Goal: Information Seeking & Learning: Learn about a topic

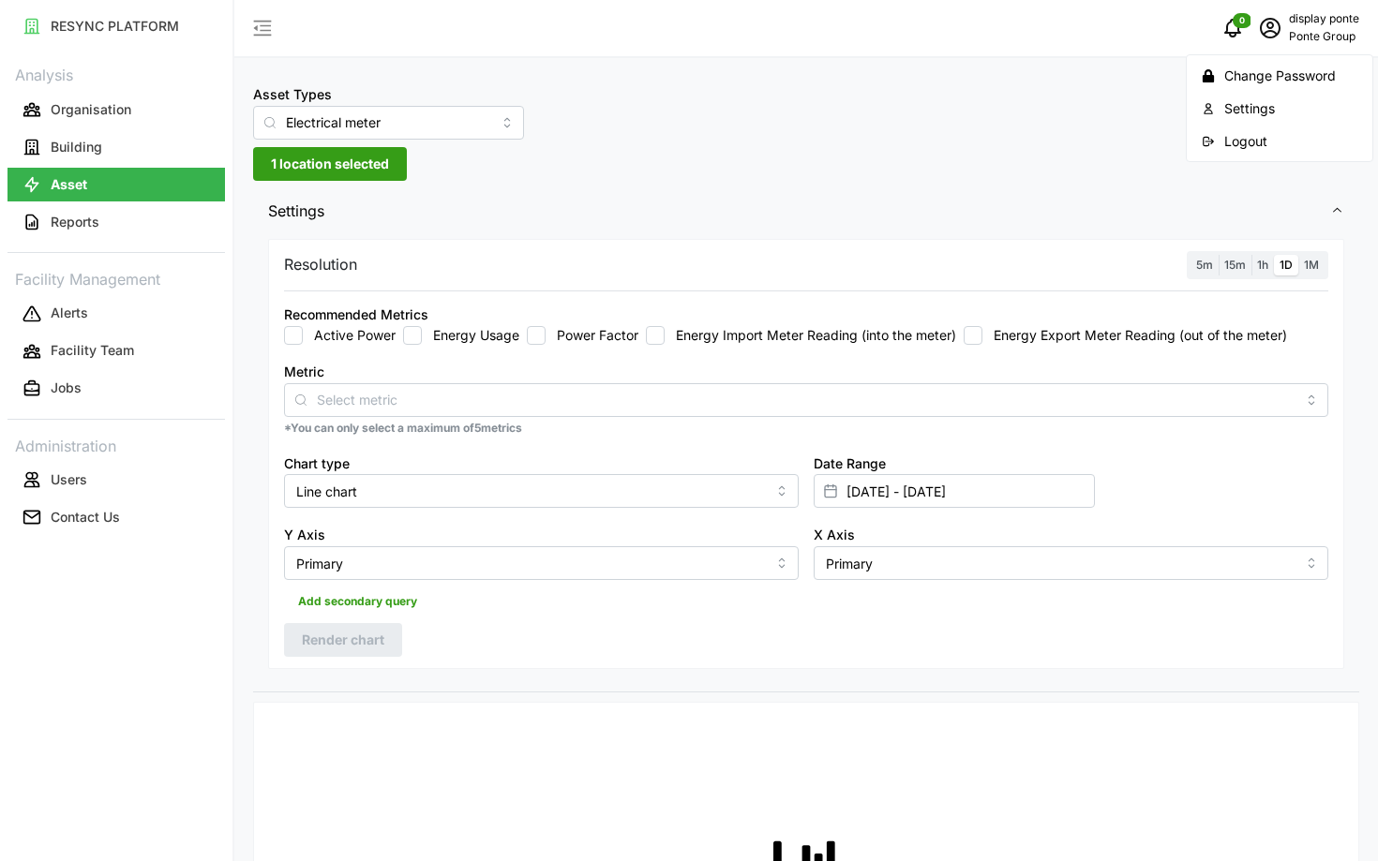
click at [1273, 142] on div "Logout" at bounding box center [1290, 141] width 133 height 21
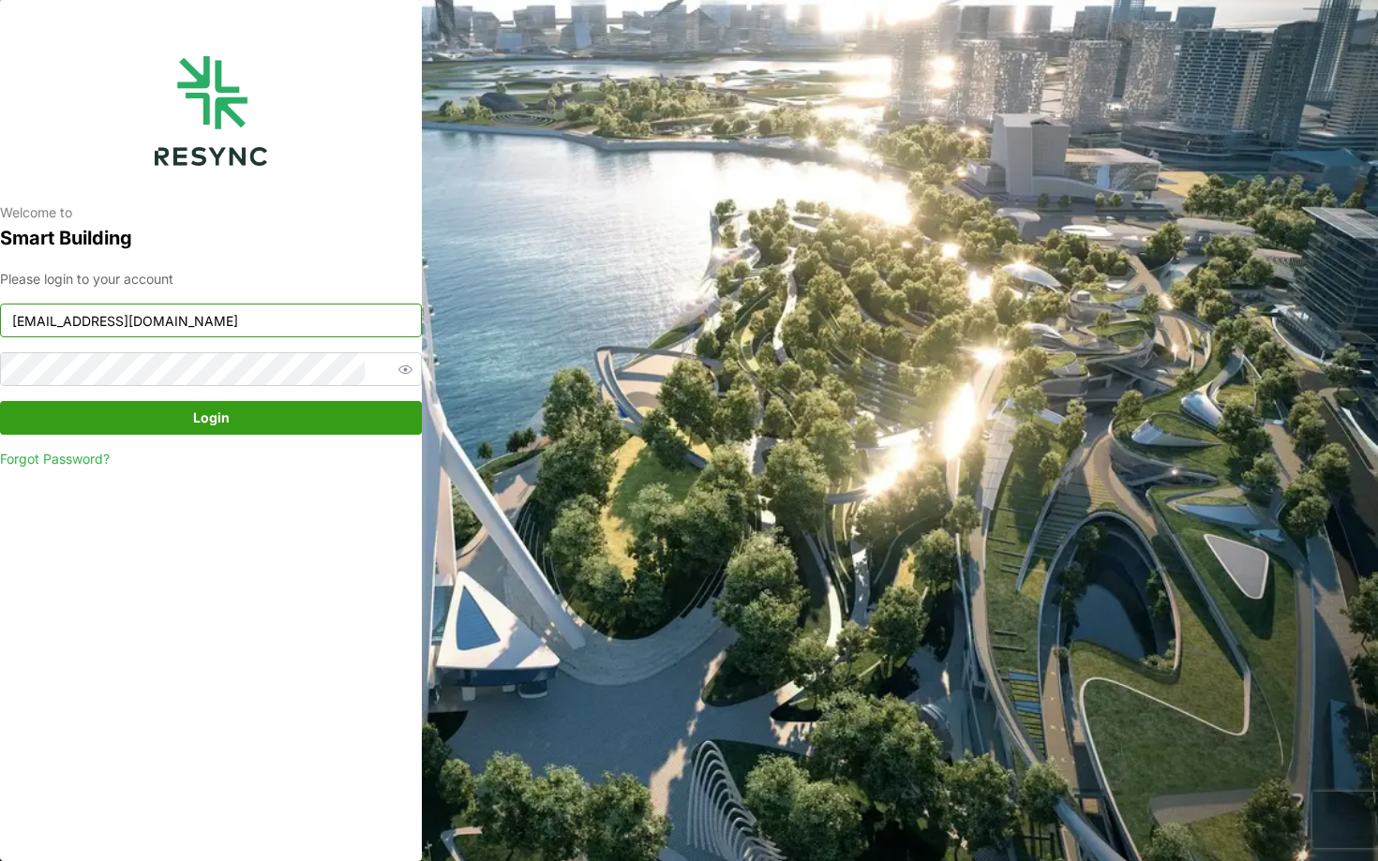
click at [323, 319] on input "ponte_group_display@resynctech.com" at bounding box center [211, 321] width 422 height 34
click at [292, 327] on input "ponte_group_display@resynctech.com" at bounding box center [211, 321] width 422 height 34
type input "ponte_group_internal@resynctech.com"
click at [262, 411] on span "Login" at bounding box center [211, 418] width 386 height 32
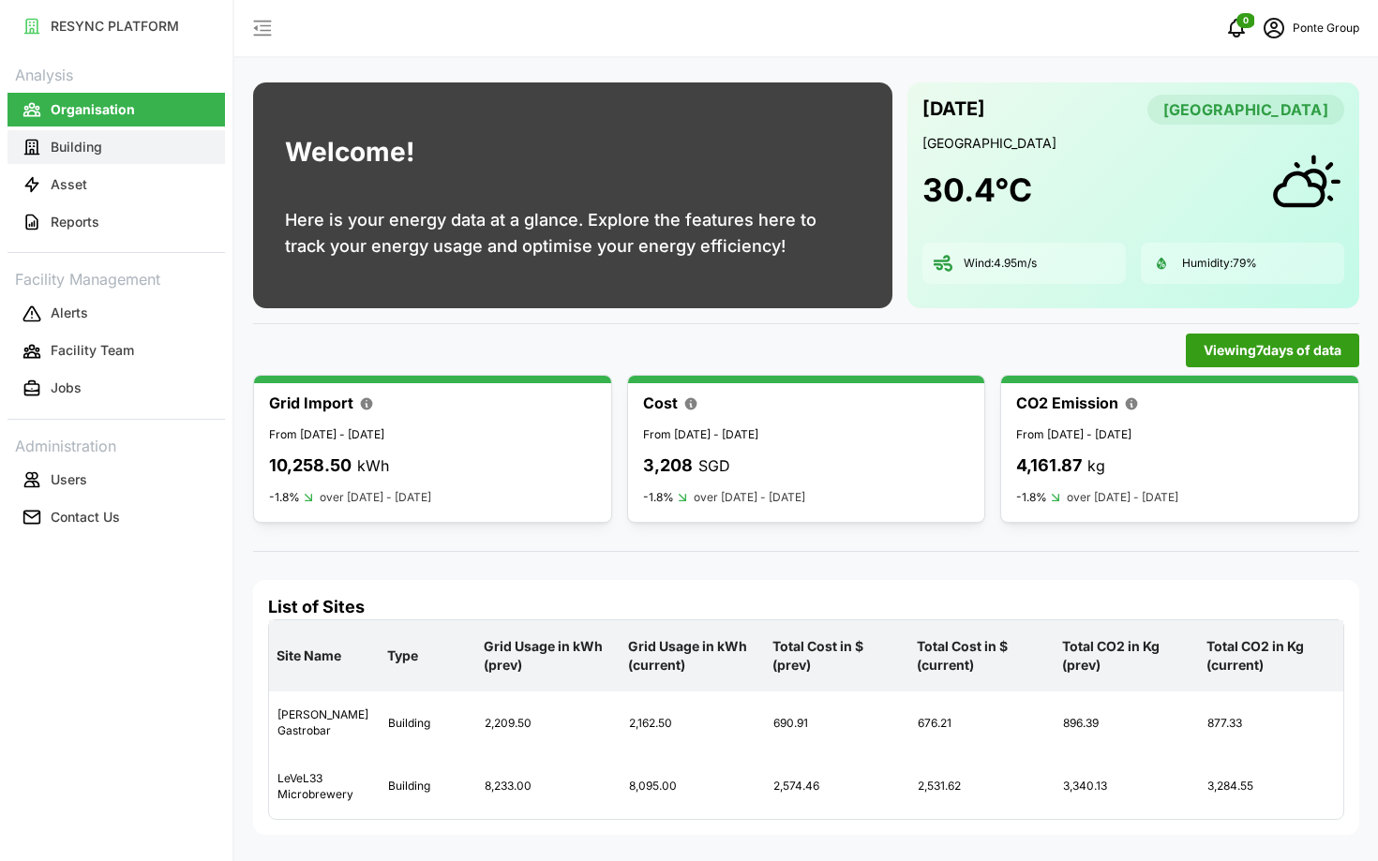
click at [110, 162] on button "Building" at bounding box center [115, 147] width 217 height 34
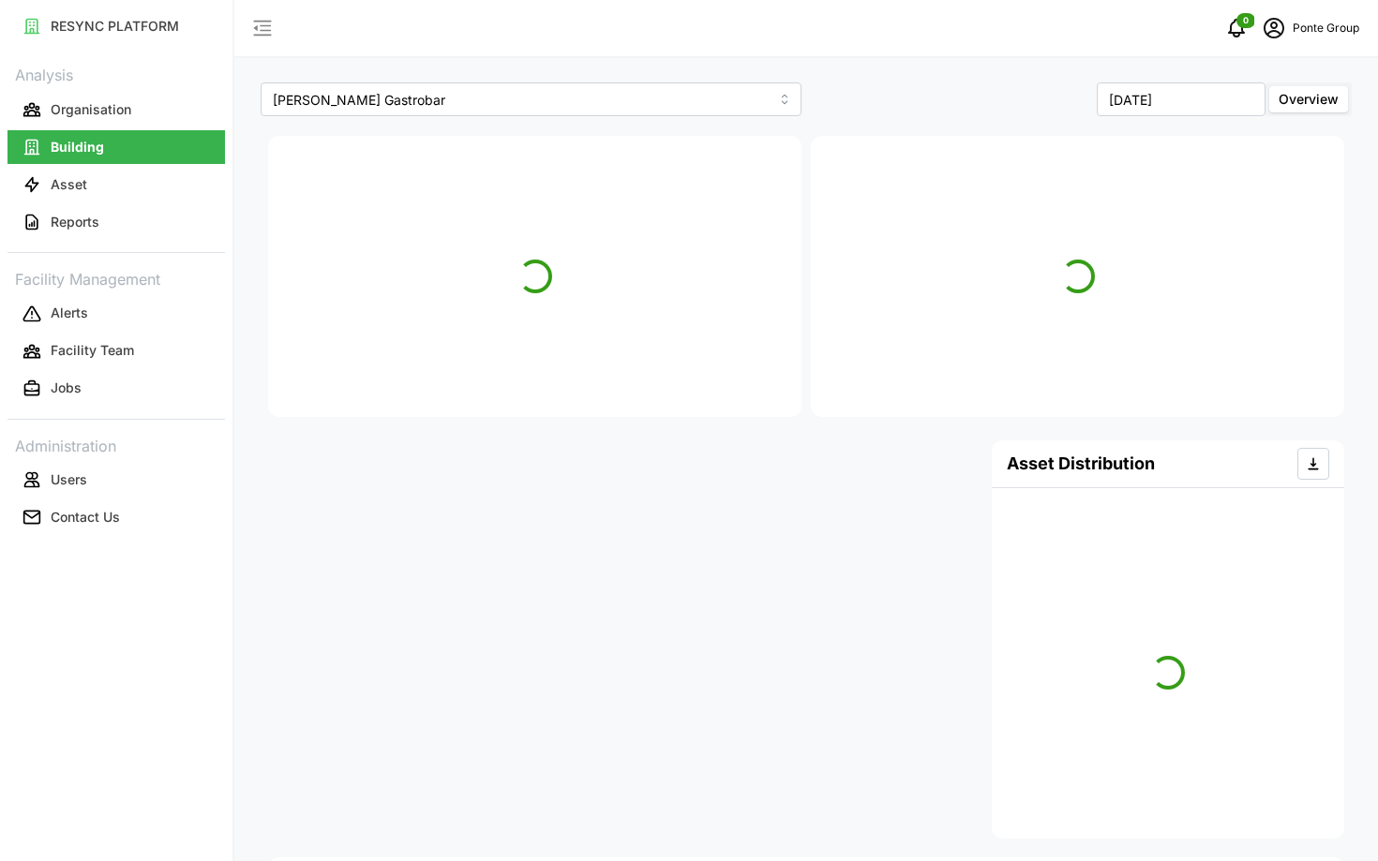
click at [79, 131] on button "Building" at bounding box center [115, 147] width 217 height 34
type input "[PERSON_NAME] Gastrobar"
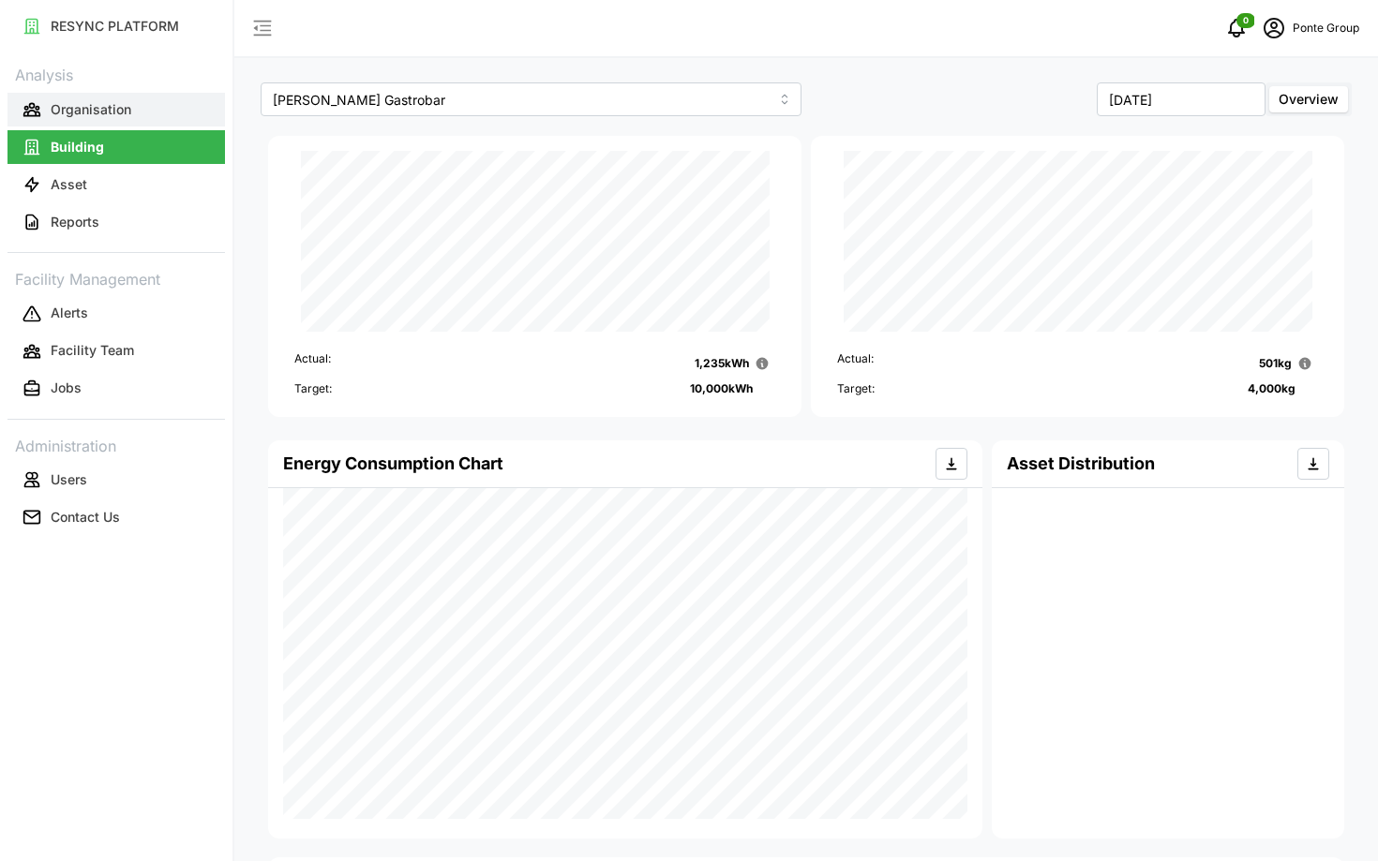
click at [67, 108] on p "Organisation" at bounding box center [91, 109] width 81 height 19
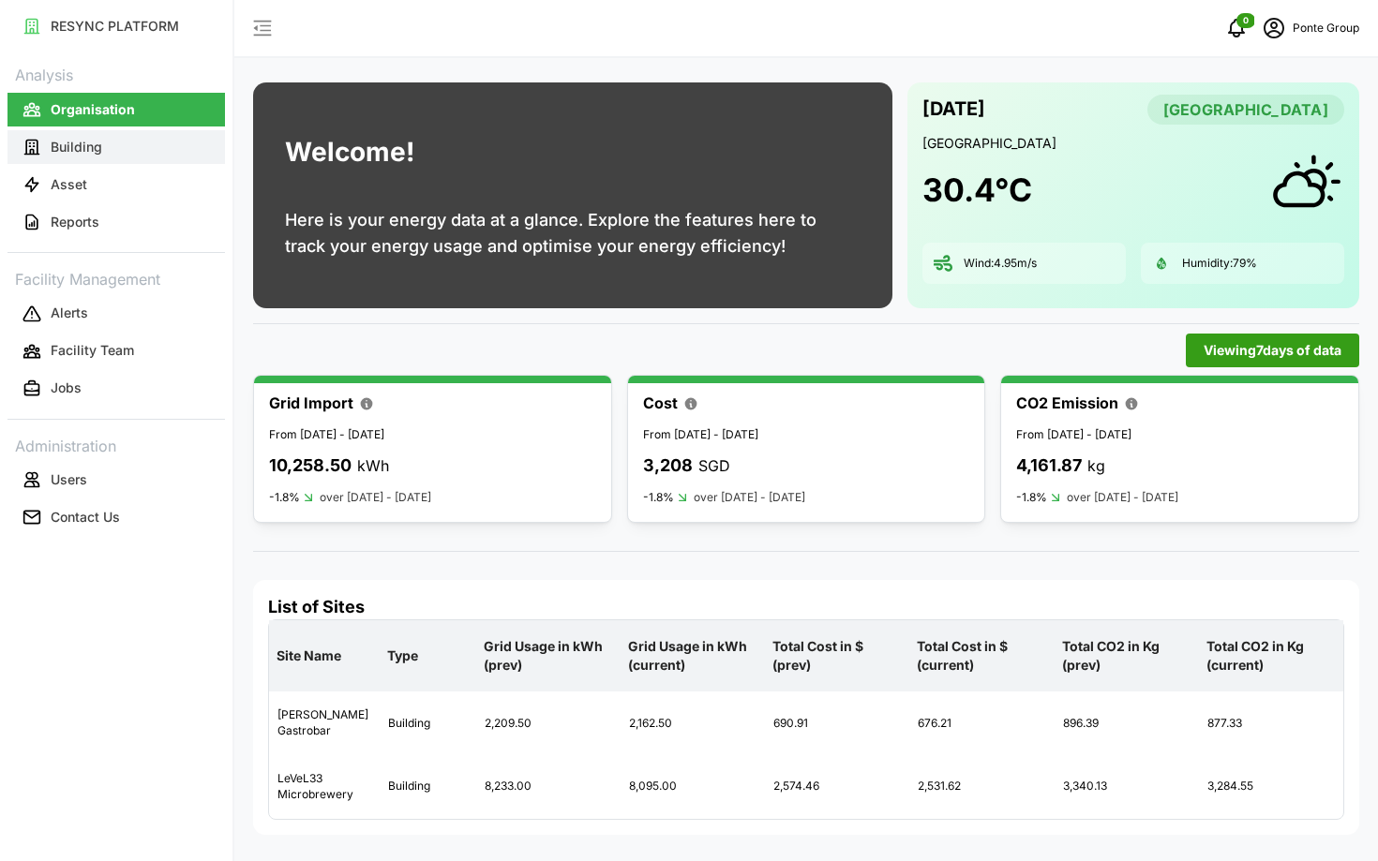
click at [129, 158] on button "Building" at bounding box center [115, 147] width 217 height 34
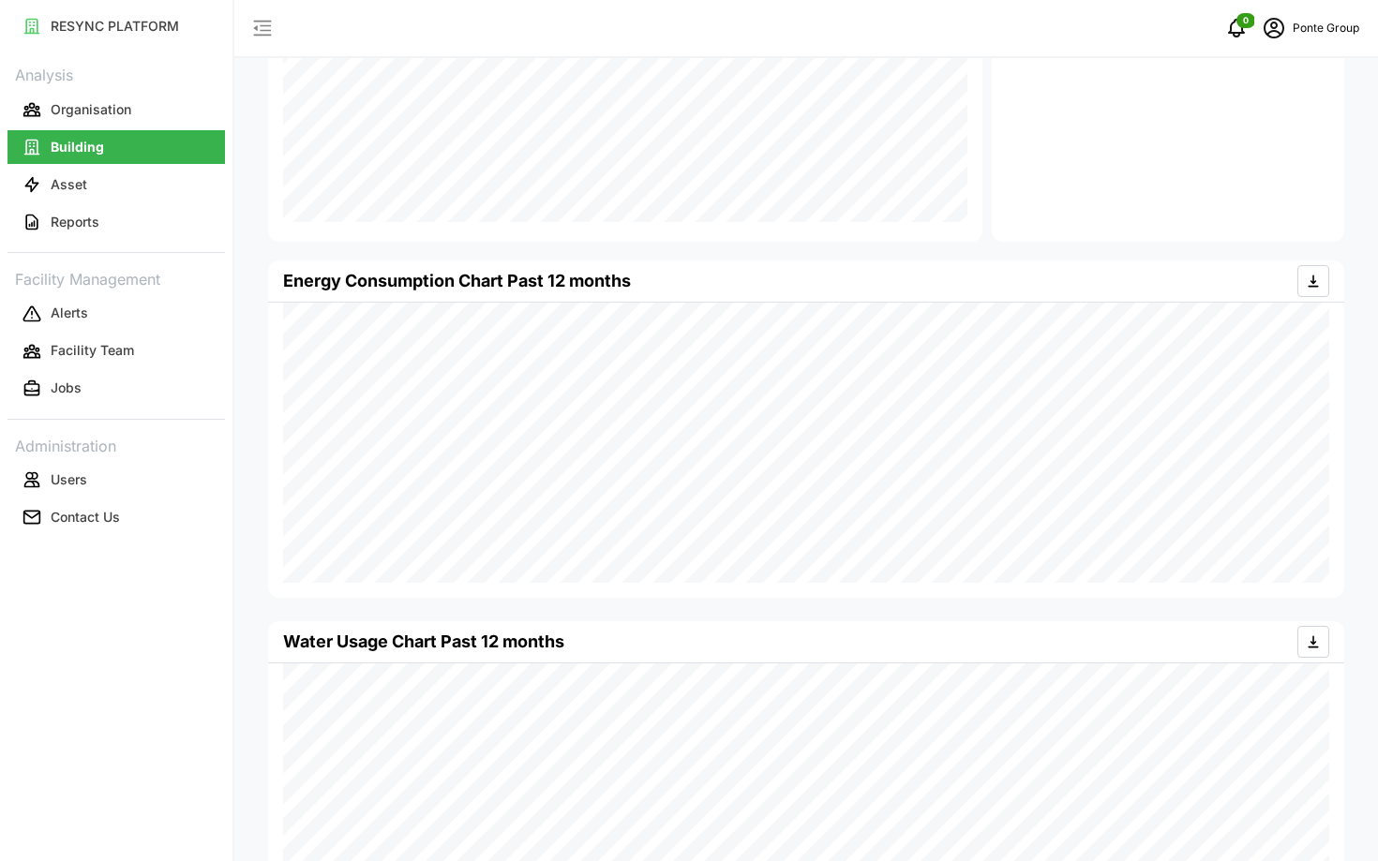
scroll to position [713, 0]
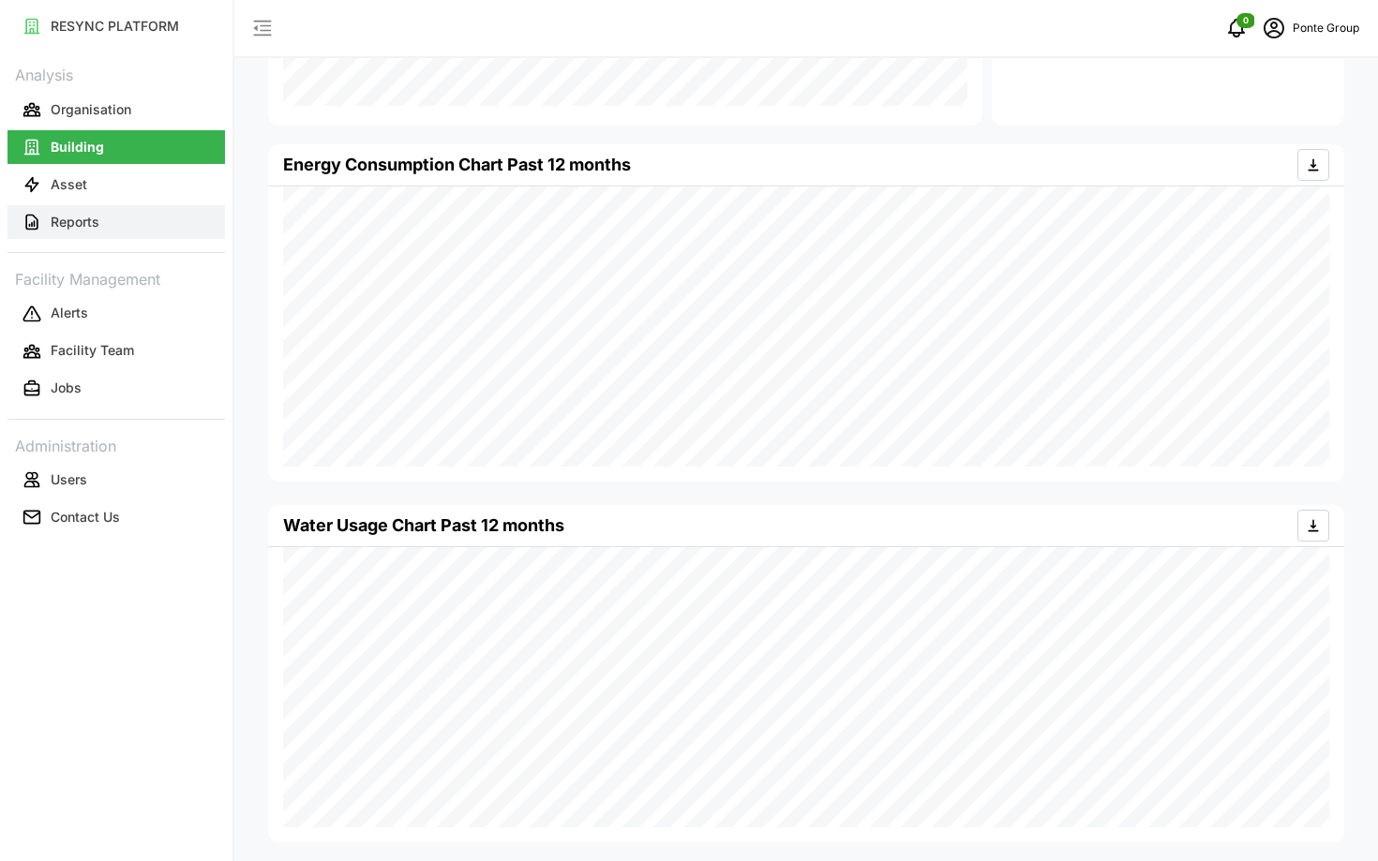
click at [82, 220] on p "Reports" at bounding box center [75, 222] width 49 height 19
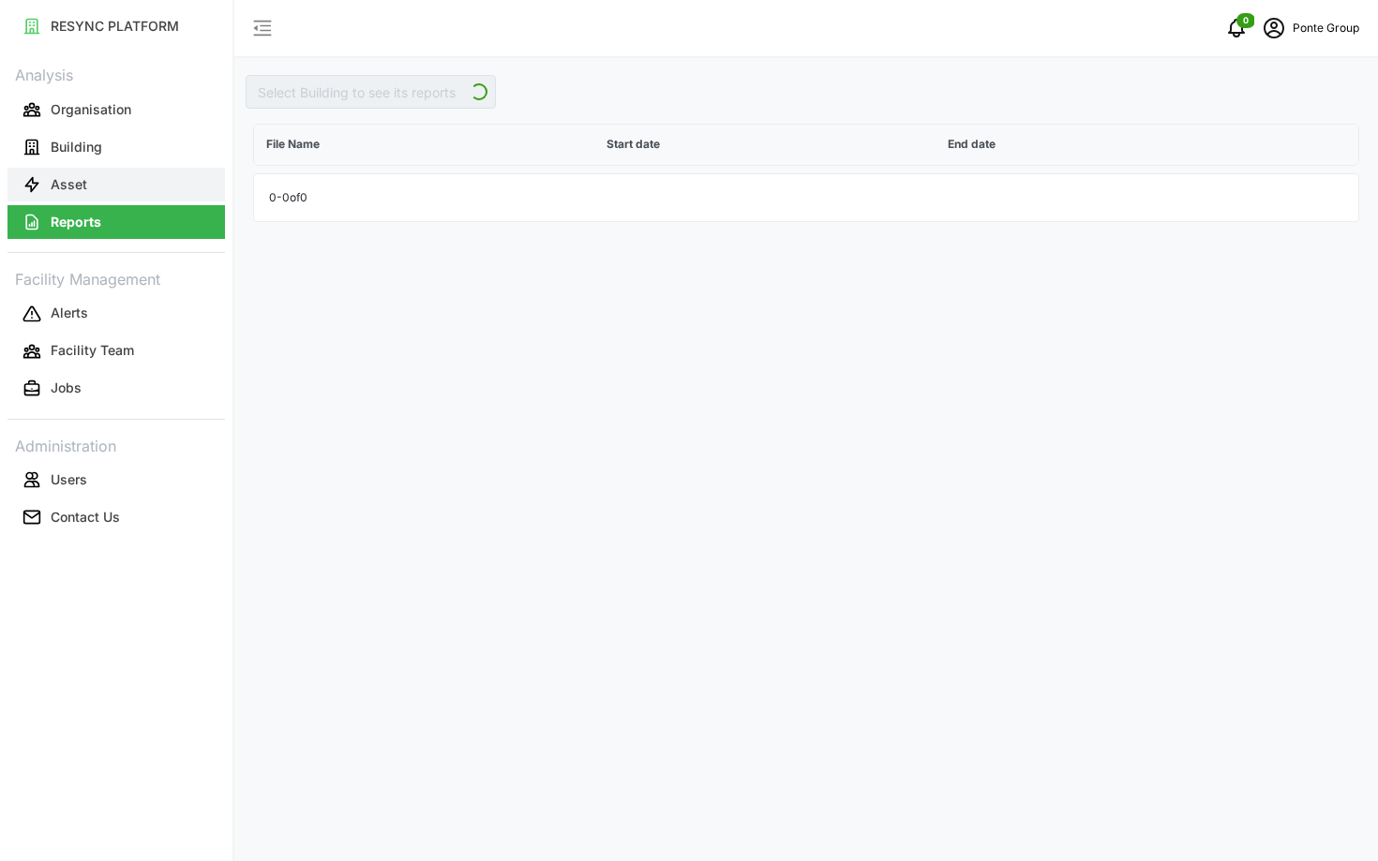
click at [76, 194] on button "Asset" at bounding box center [115, 185] width 217 height 34
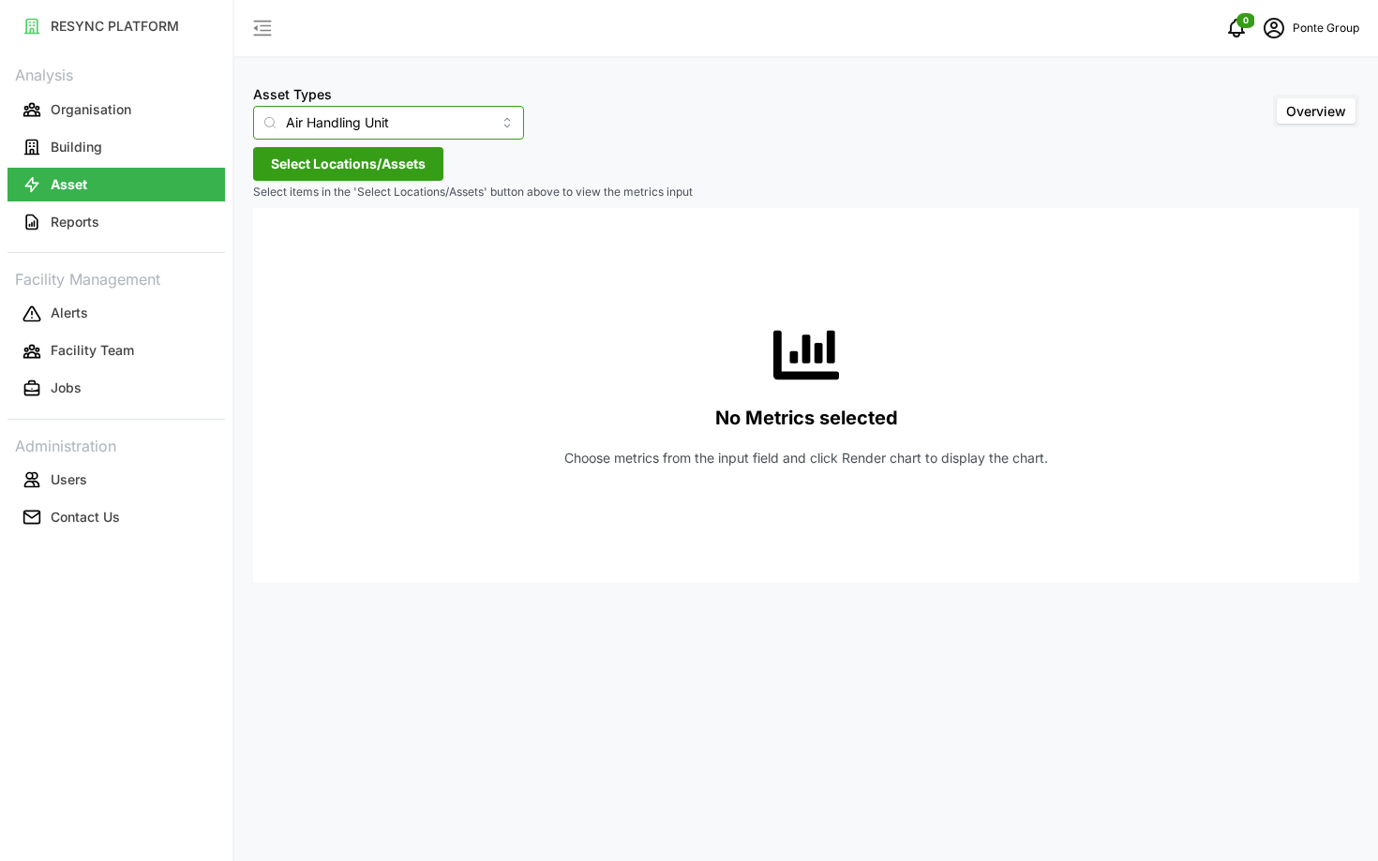
click at [349, 131] on input "Air Handling Unit" at bounding box center [388, 123] width 271 height 34
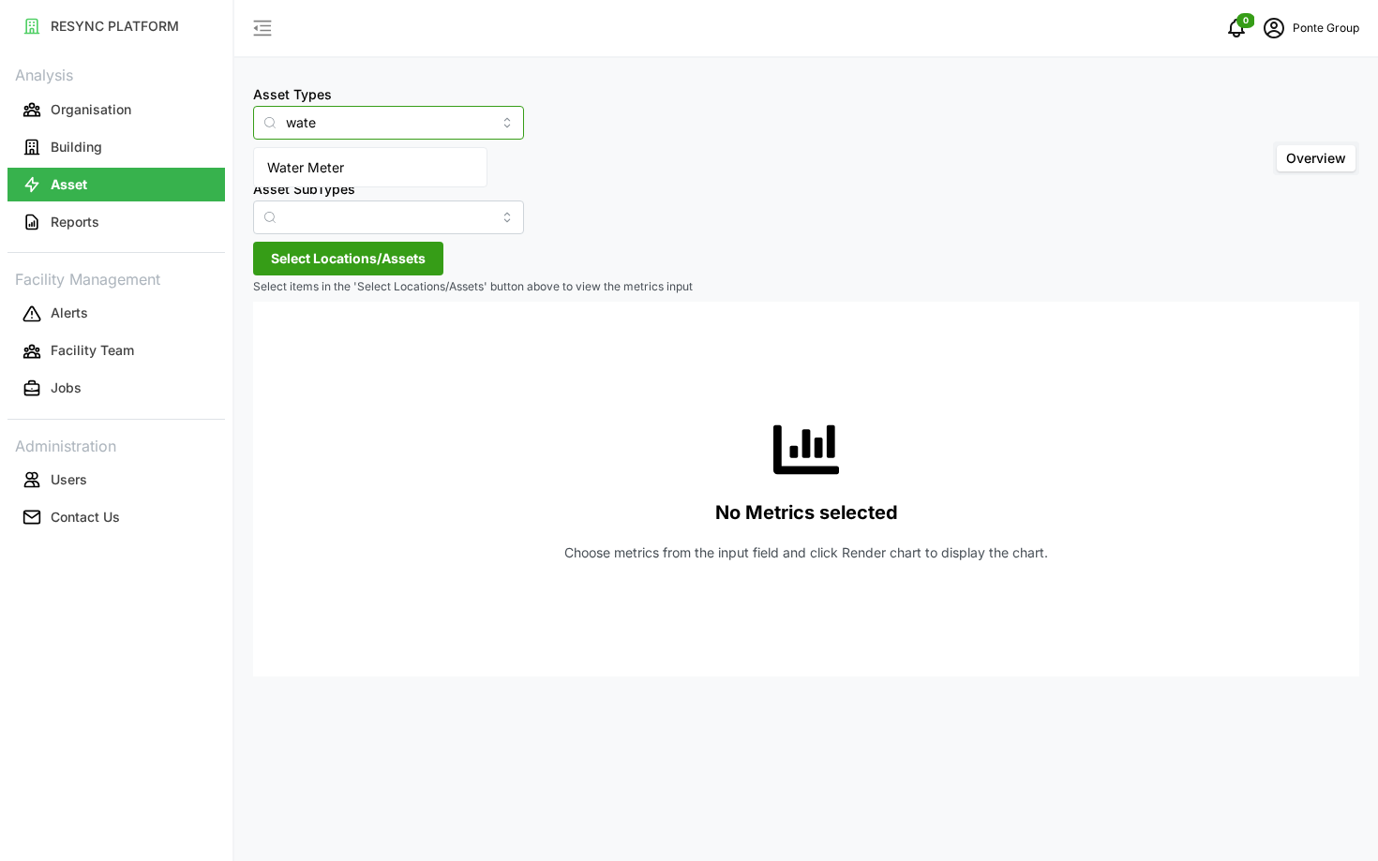
click at [349, 174] on div "Water Meter" at bounding box center [370, 168] width 225 height 32
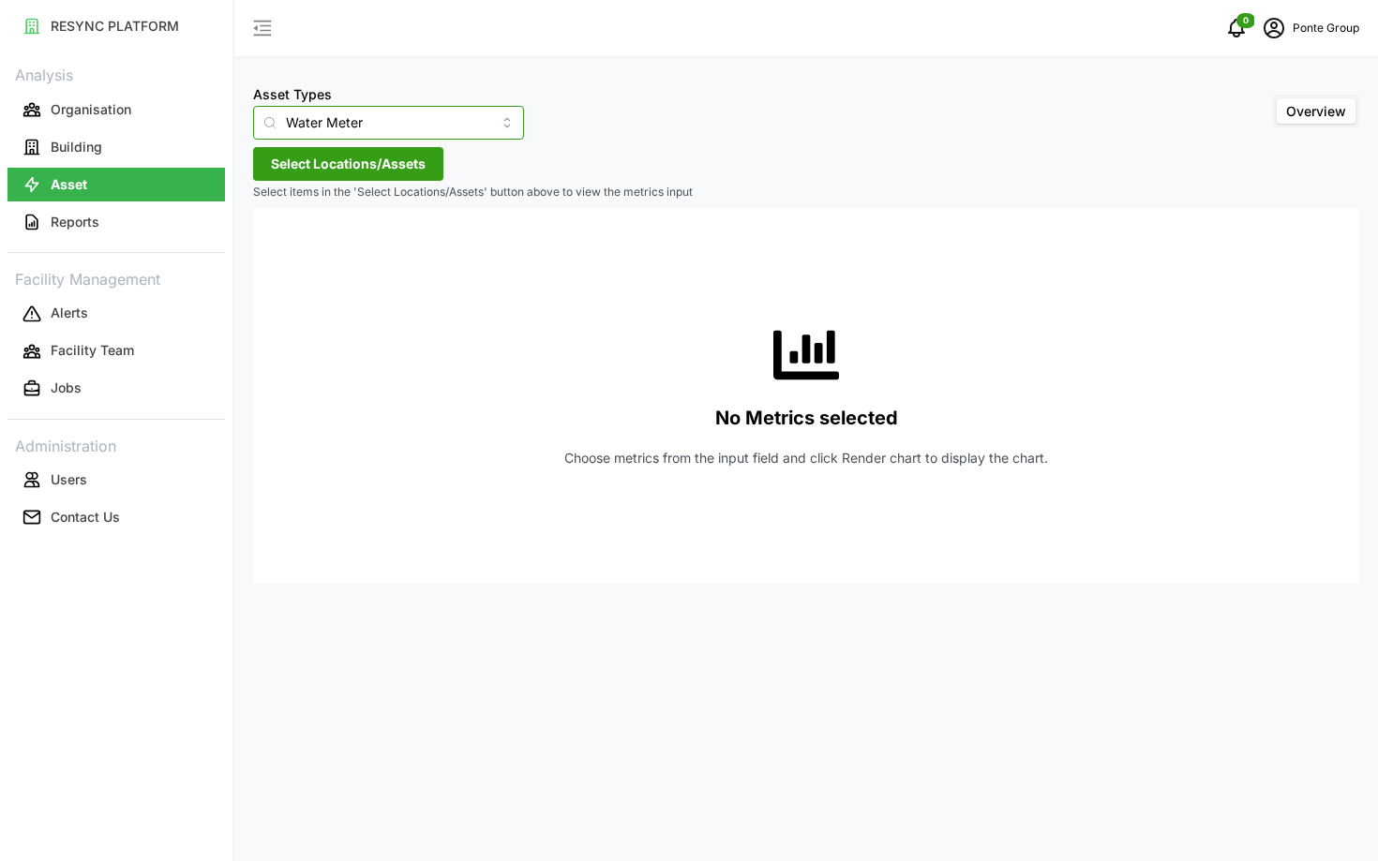
type input "Water Meter"
click at [349, 168] on span "Select Locations/Assets" at bounding box center [348, 164] width 155 height 32
click at [311, 252] on span "MBFC" at bounding box center [349, 248] width 81 height 22
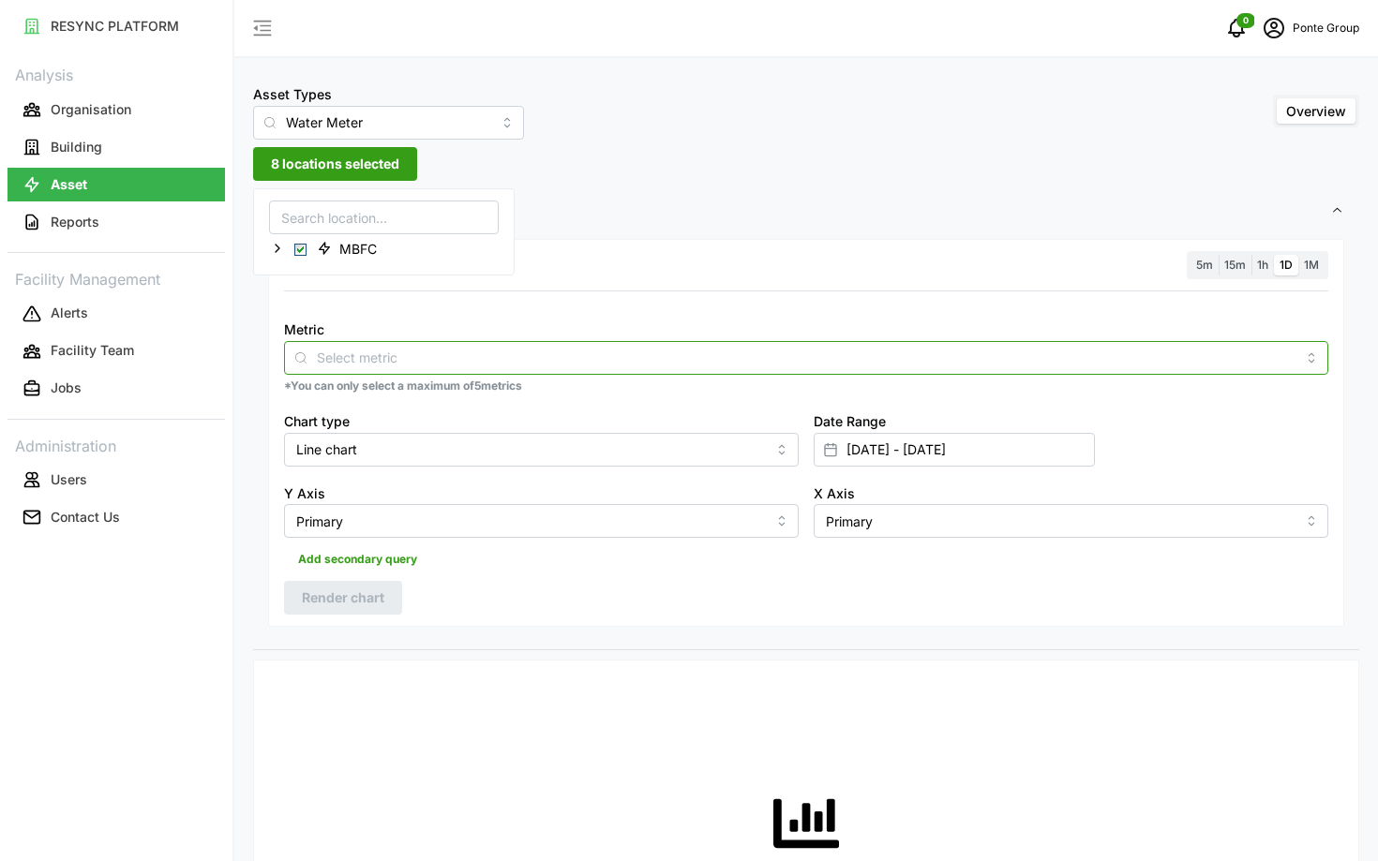
click at [408, 360] on input "Metric" at bounding box center [806, 357] width 979 height 21
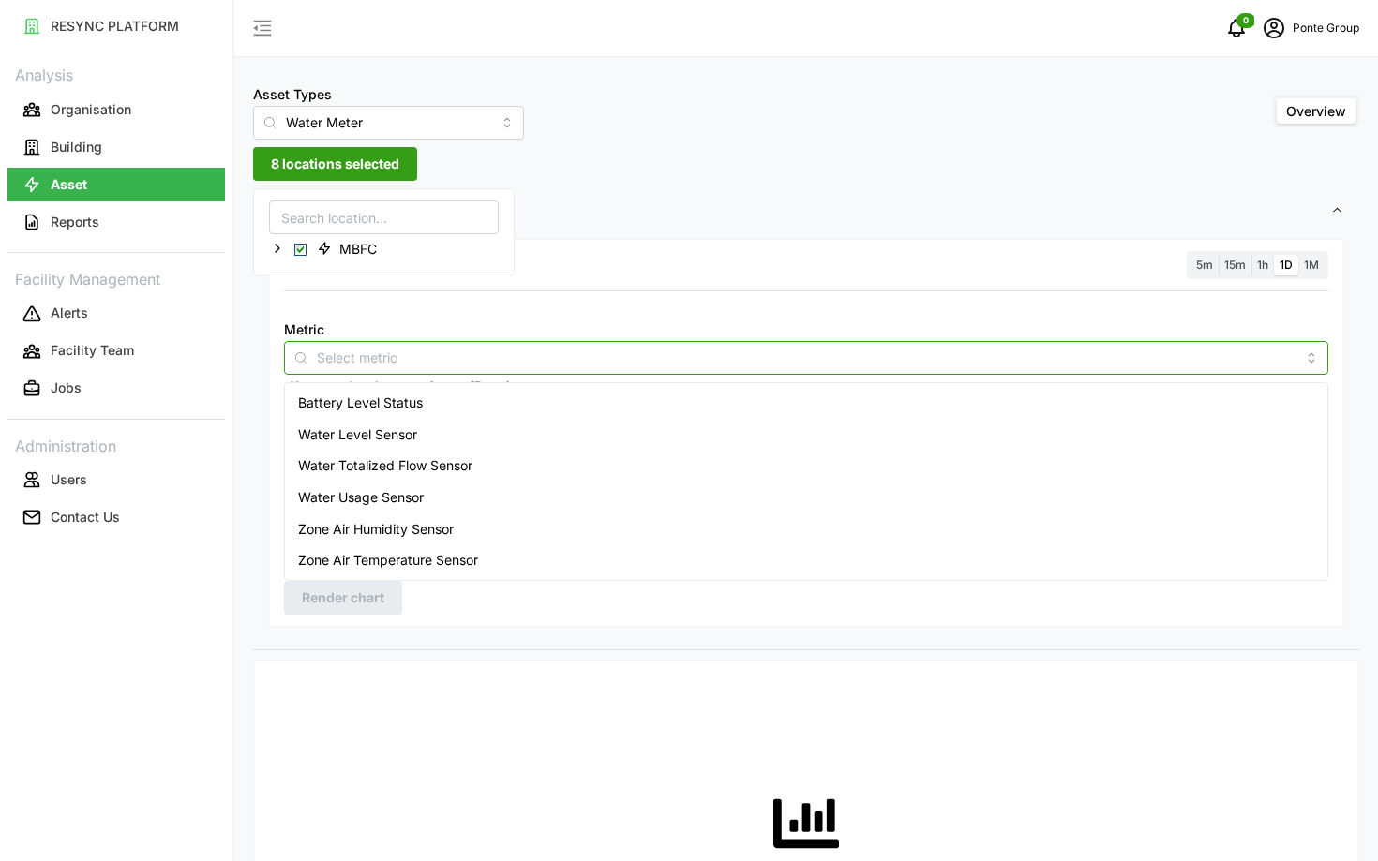
click at [427, 414] on div "Battery Level Status" at bounding box center [806, 403] width 1035 height 32
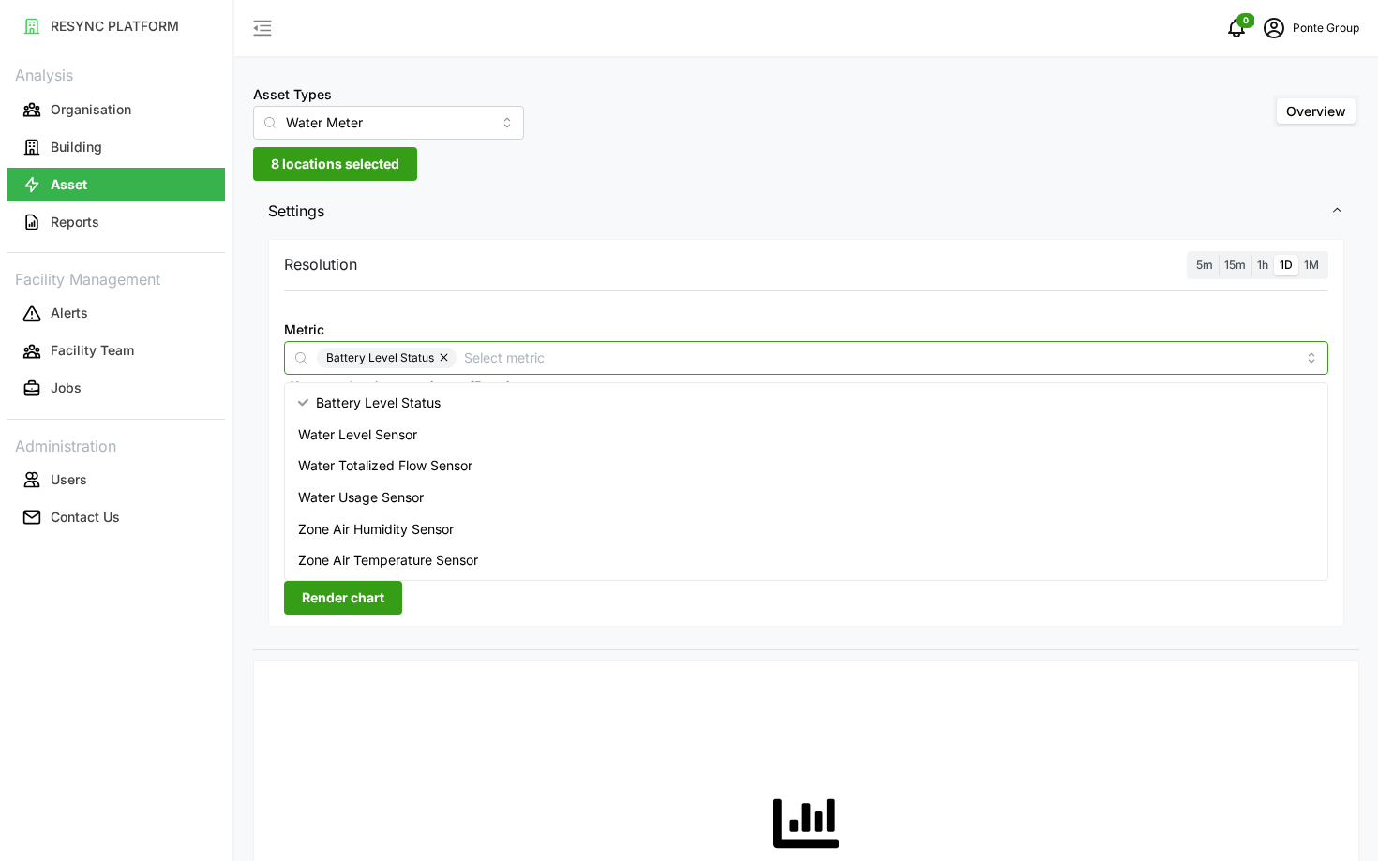
click at [427, 414] on div "Battery Level Status" at bounding box center [806, 403] width 1035 height 32
click at [442, 436] on div "Water Level Sensor" at bounding box center [806, 435] width 1035 height 32
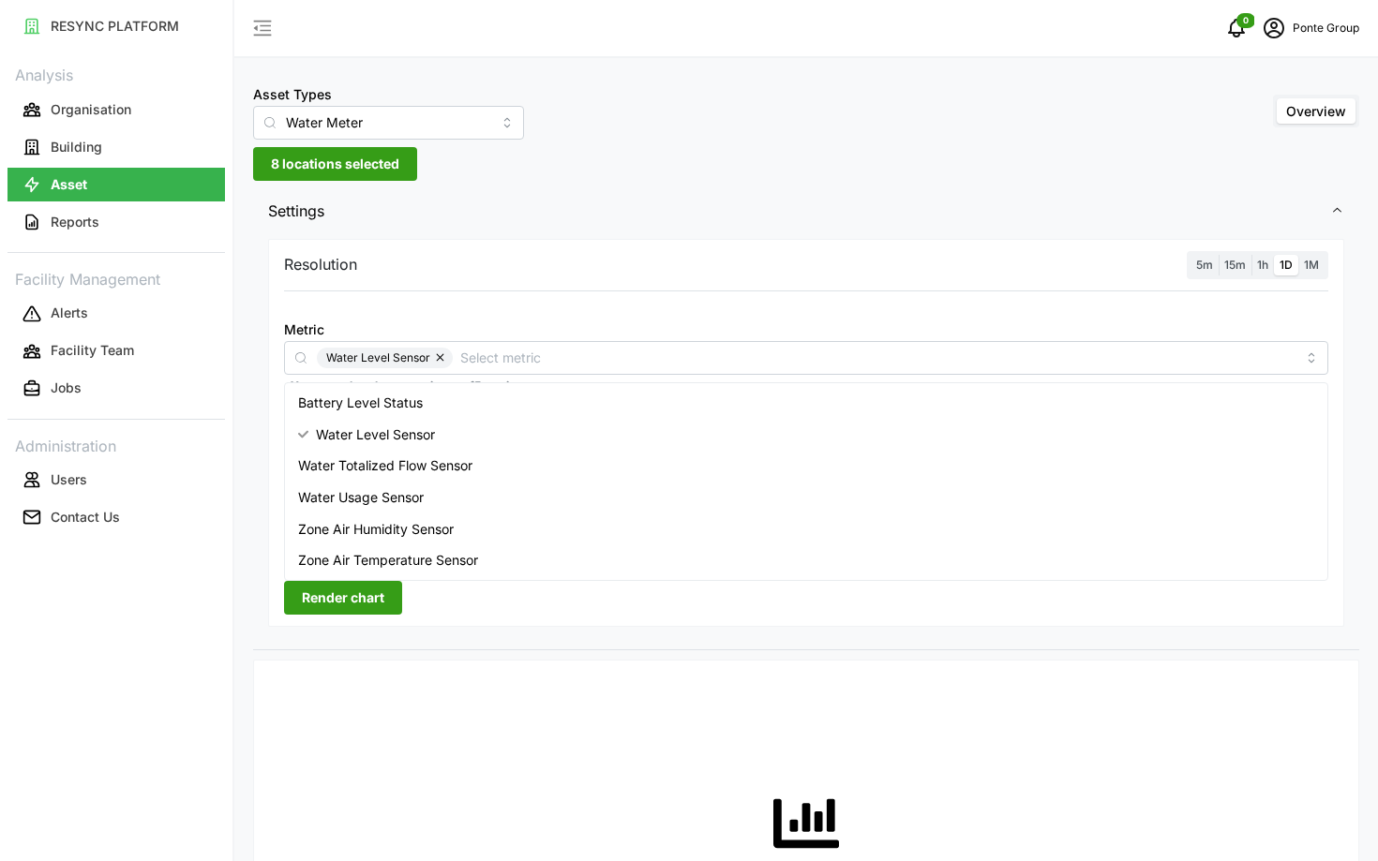
click at [1193, 280] on div "Resolution 5m 15m 1h 1D 1M Metric Water Level Sensor *You can only select a max…" at bounding box center [806, 433] width 1076 height 389
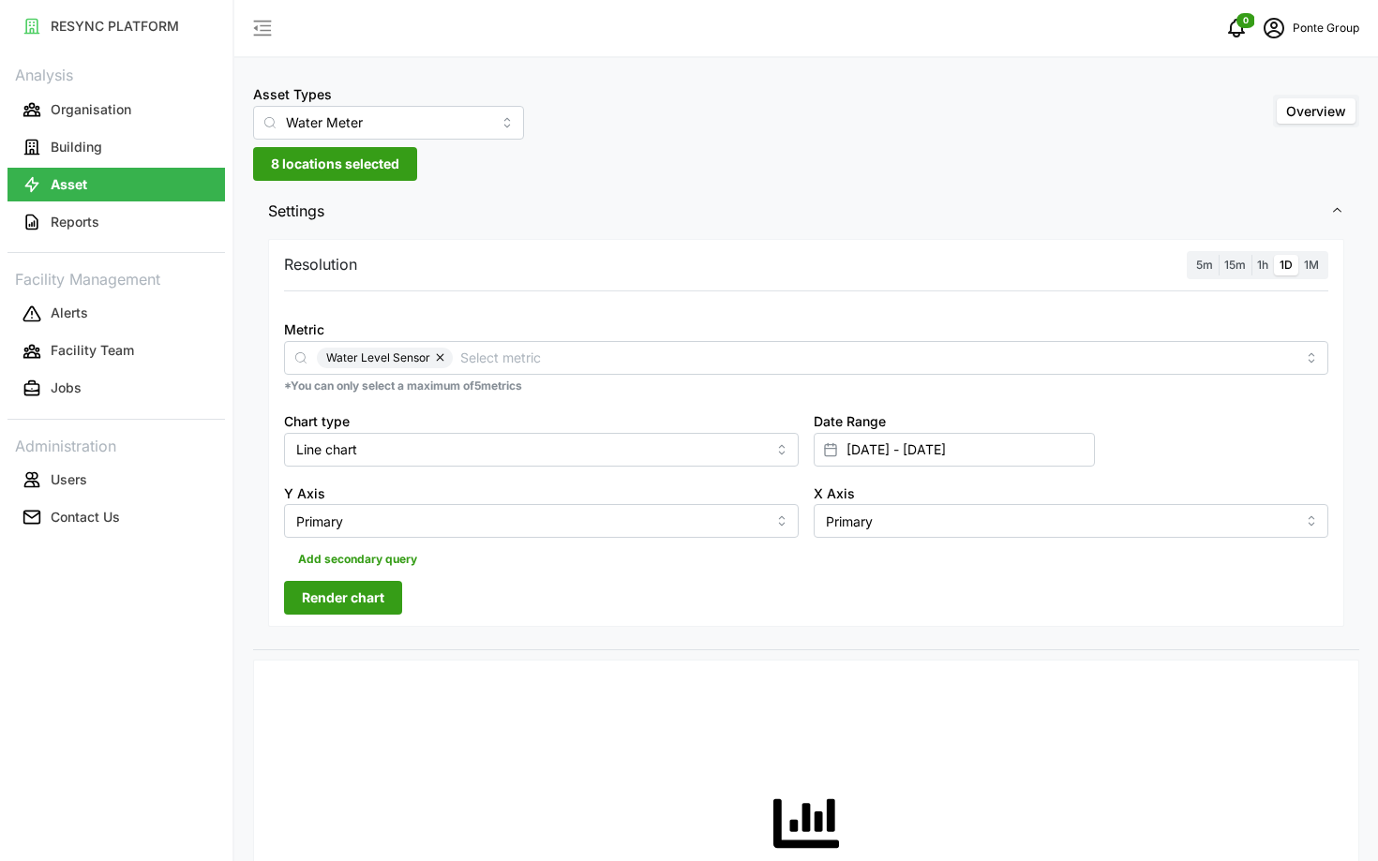
click at [1213, 270] on label "5m" at bounding box center [1205, 266] width 28 height 22
click at [1191, 255] on input "5m" at bounding box center [1191, 255] width 0 height 0
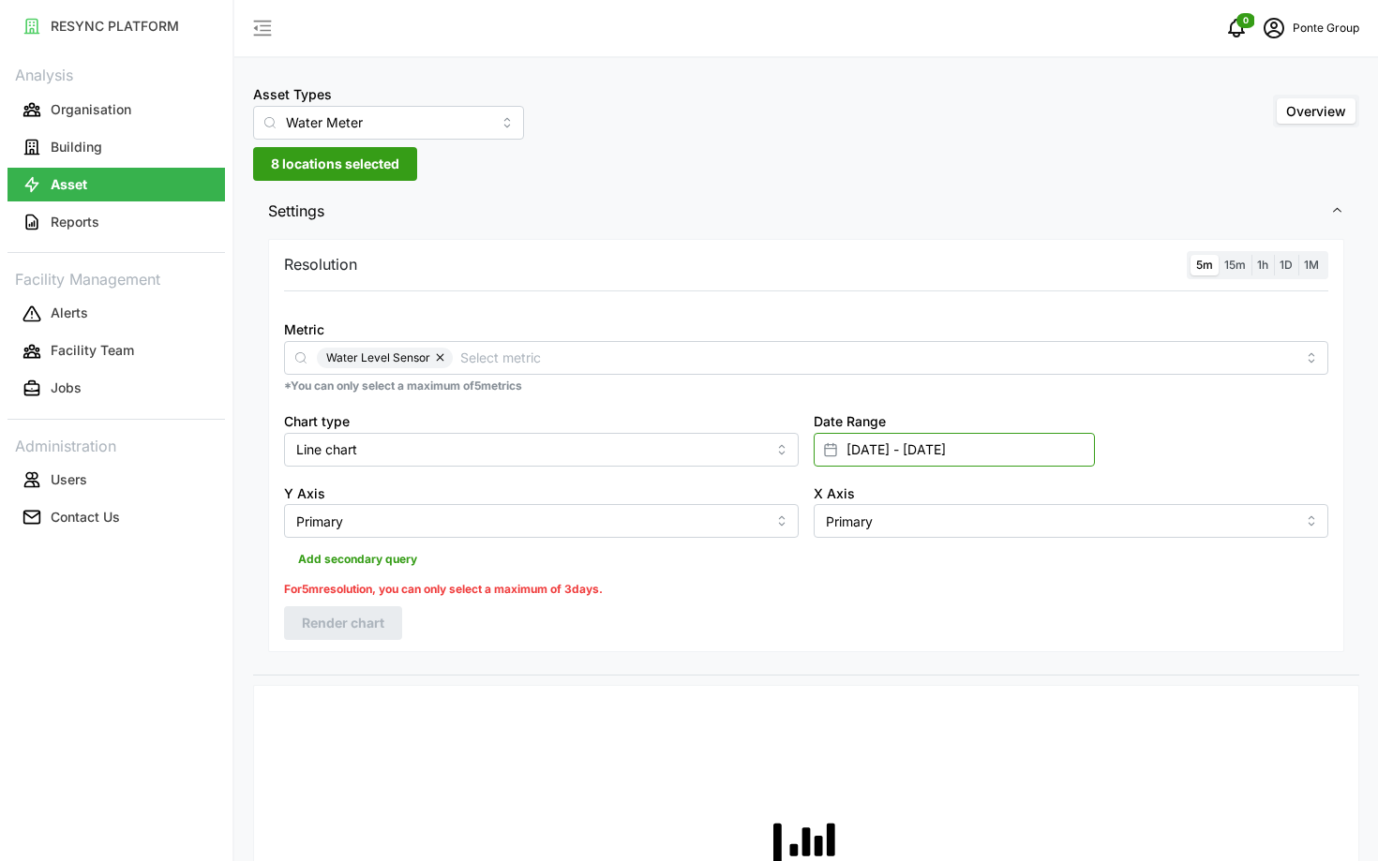
click at [1071, 434] on input "[DATE] - [DATE]" at bounding box center [954, 450] width 281 height 34
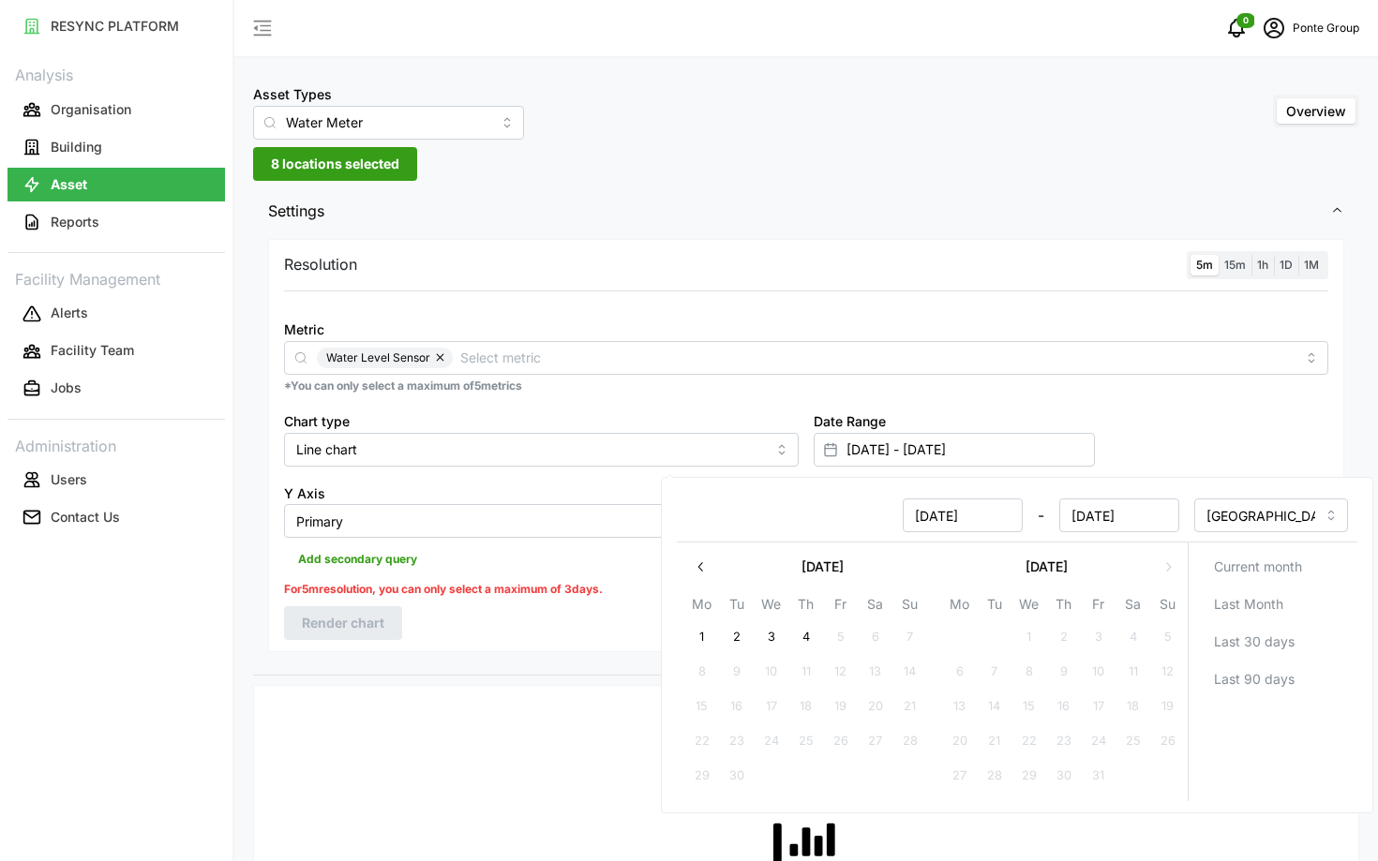
click at [705, 577] on button "button" at bounding box center [701, 567] width 34 height 34
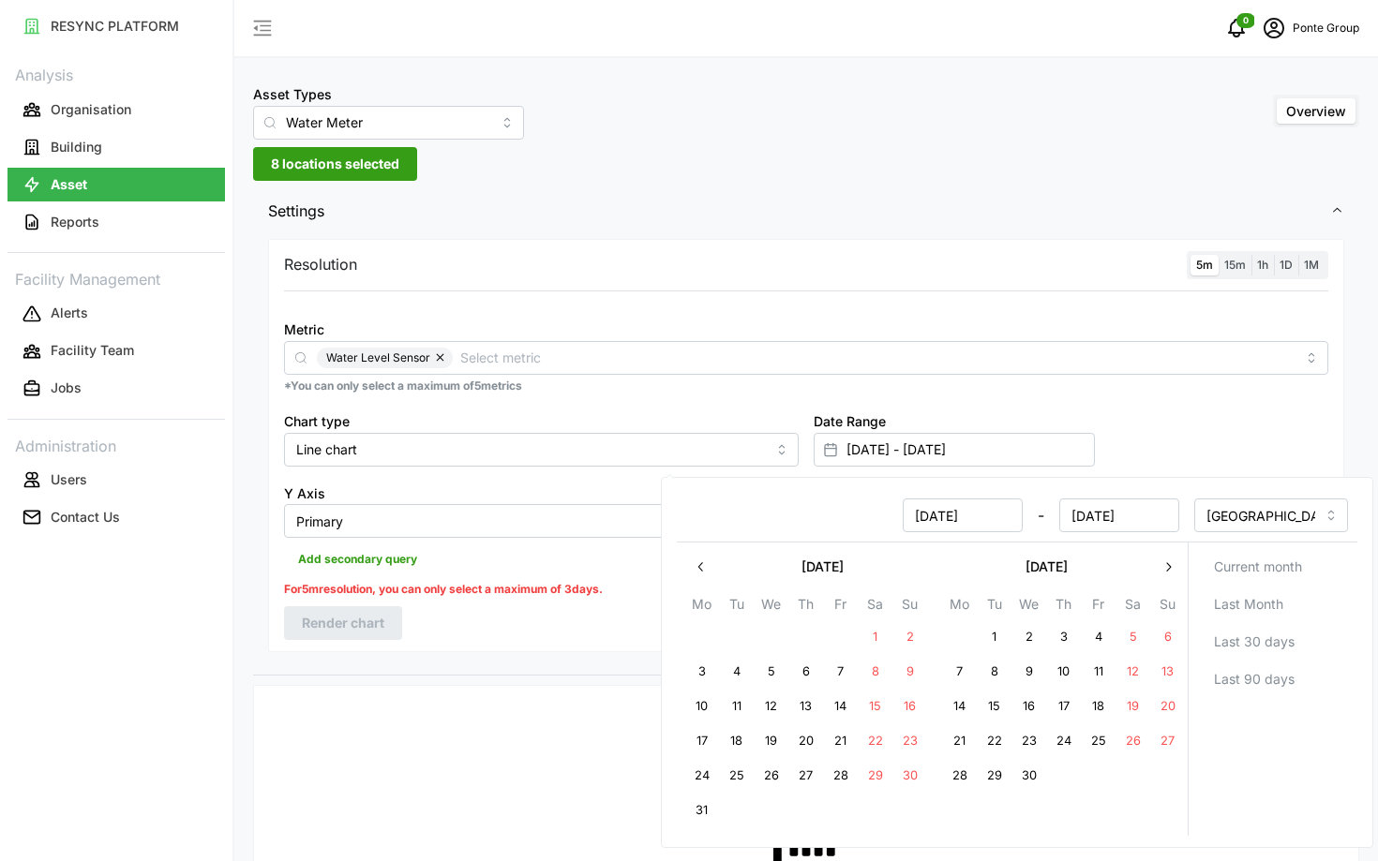
click at [880, 643] on button "1" at bounding box center [876, 638] width 34 height 34
type input "[DATE] - [DATE]"
type input "[DATE]"
click at [847, 672] on button "7" at bounding box center [841, 672] width 34 height 34
type input "[DATE] - [DATE]"
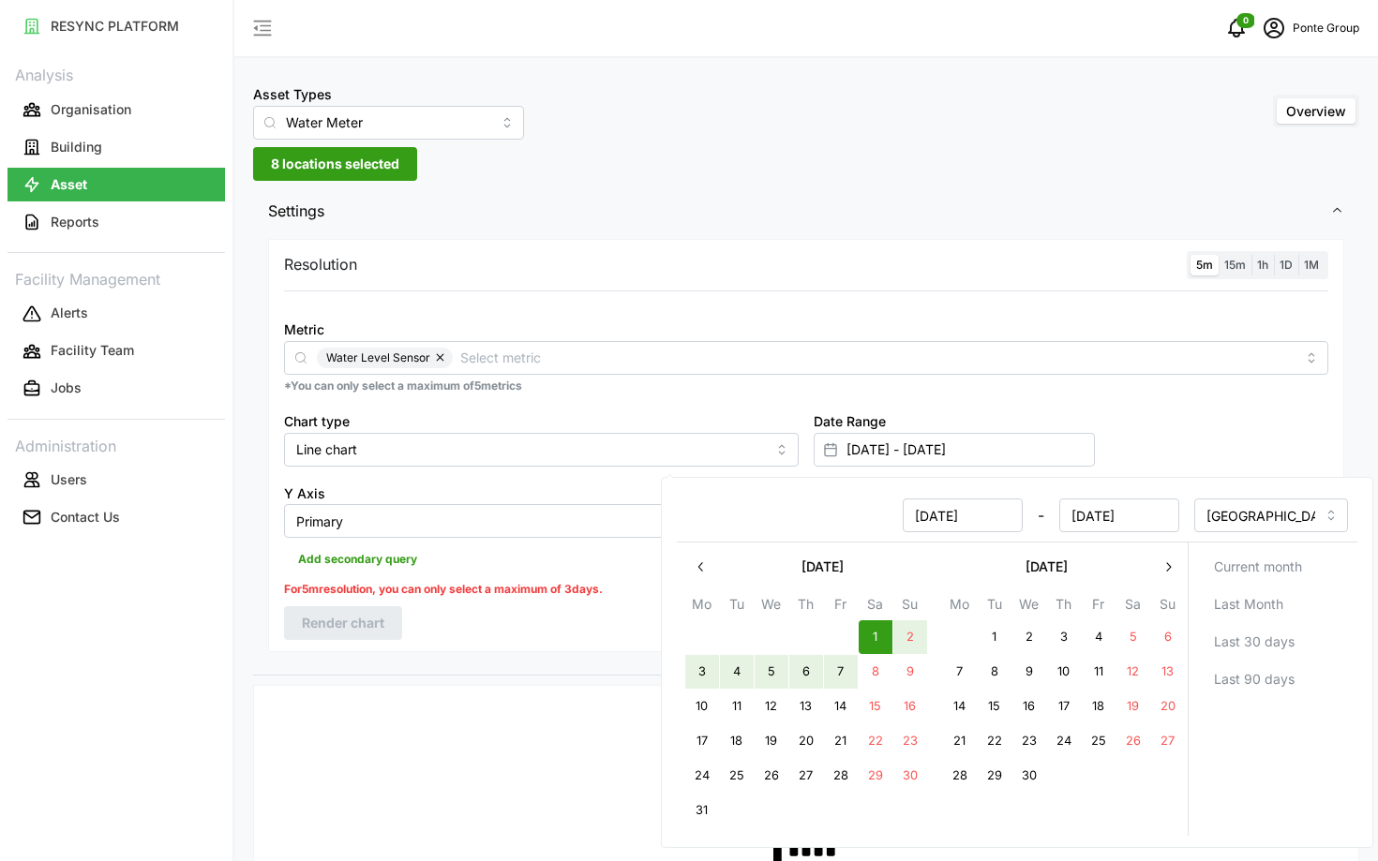
type input "[DATE]"
click at [702, 660] on button "3" at bounding box center [702, 672] width 34 height 34
type input "[DATE] - [DATE]"
type input "[DATE]"
click at [828, 673] on button "7" at bounding box center [841, 672] width 34 height 34
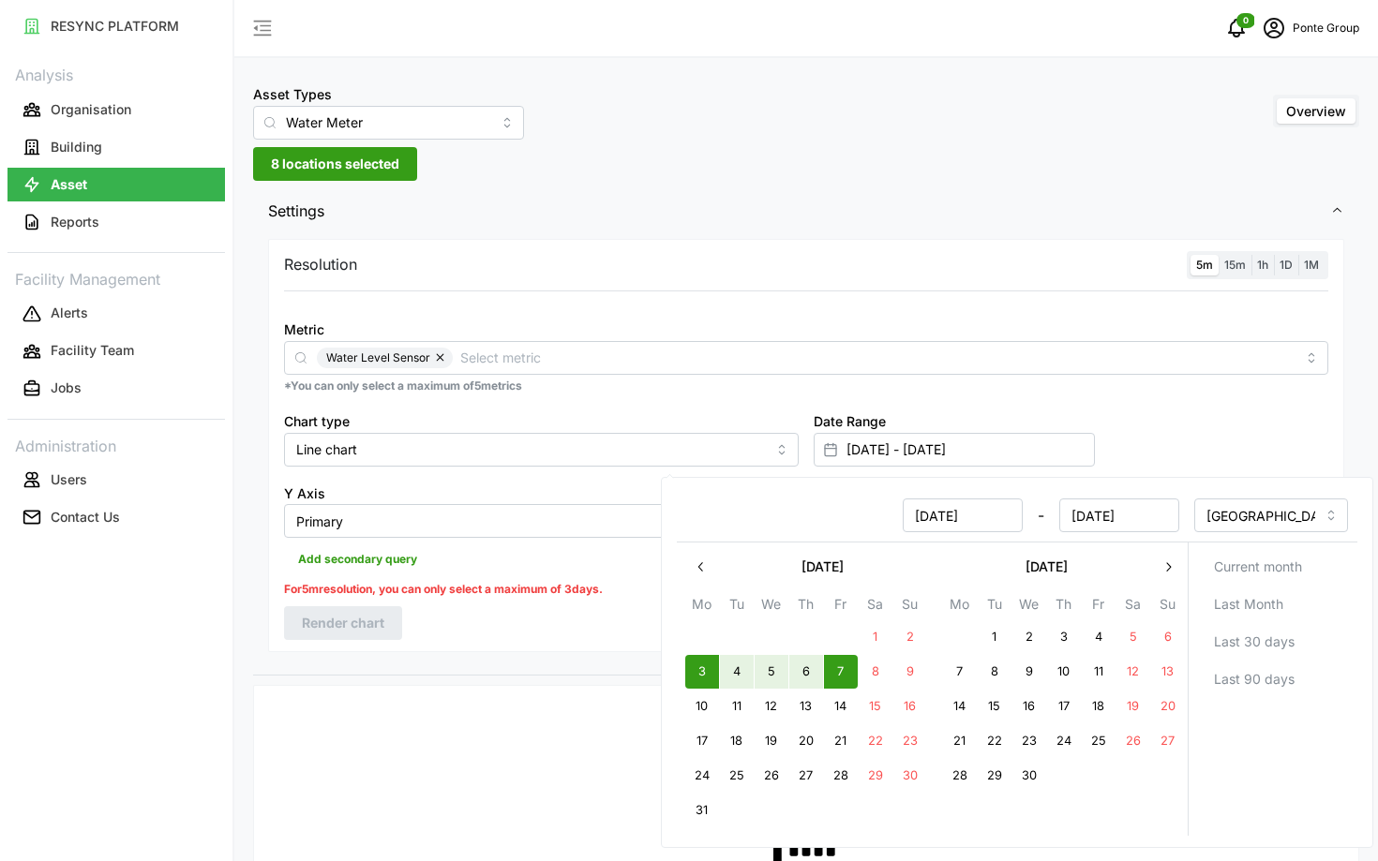
click at [620, 657] on div "Resolution 5m 15m 1h 1D 1M Metric Water Level Sensor *You can only select a max…" at bounding box center [806, 454] width 1106 height 441
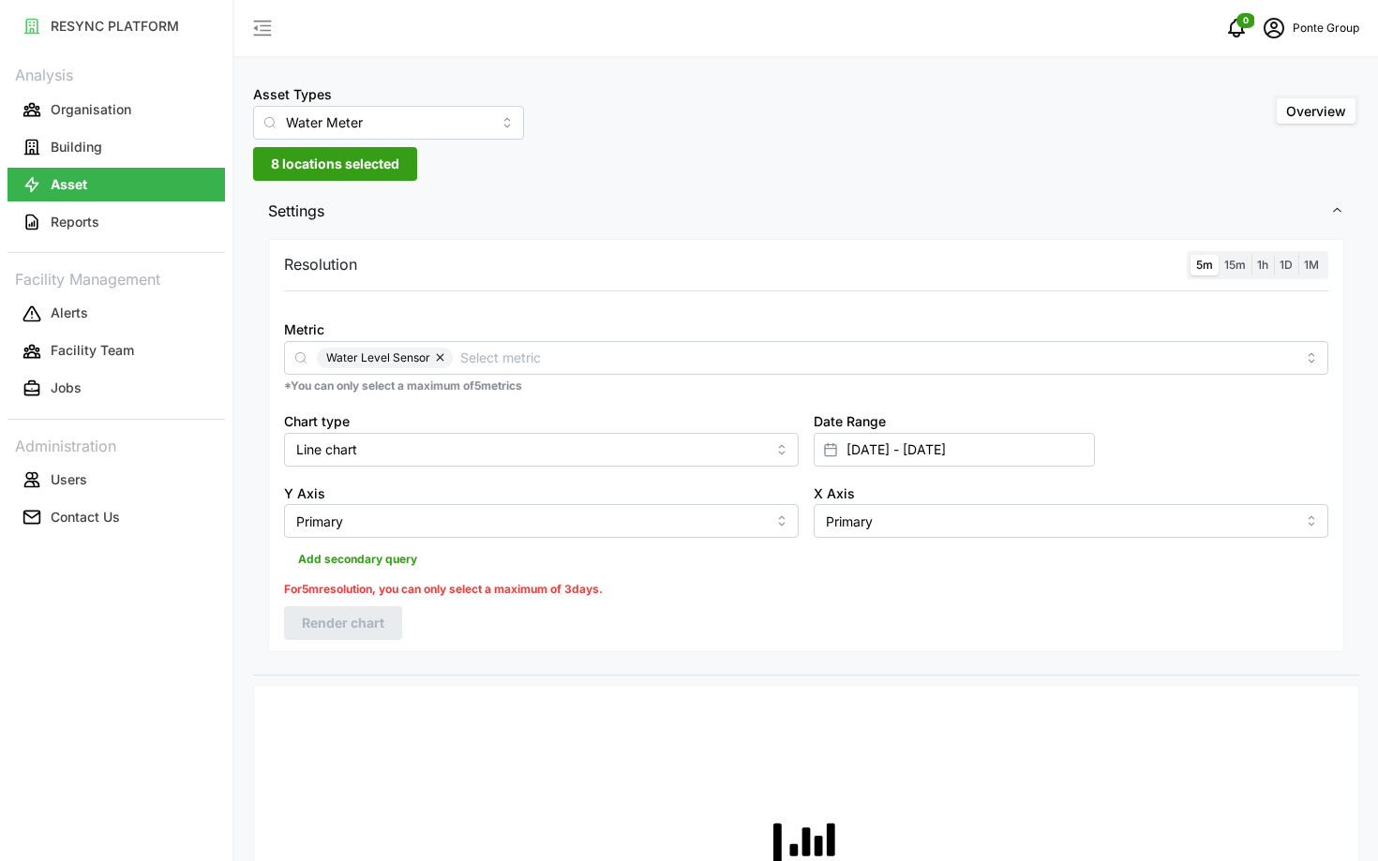
click at [1264, 270] on span "1h" at bounding box center [1262, 265] width 11 height 14
click at [1251, 255] on input "1h" at bounding box center [1251, 255] width 0 height 0
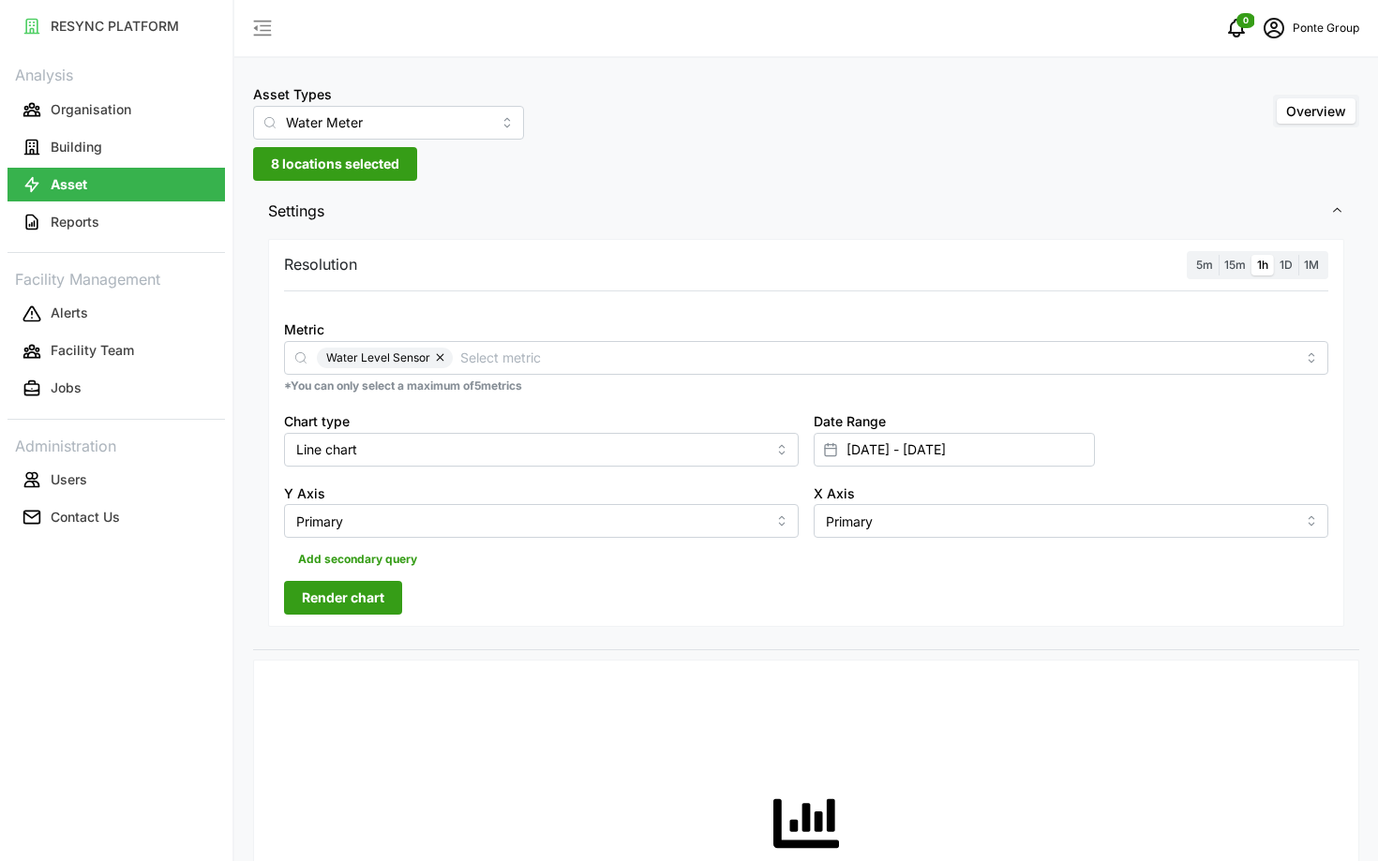
click at [367, 600] on span "Render chart" at bounding box center [343, 598] width 82 height 32
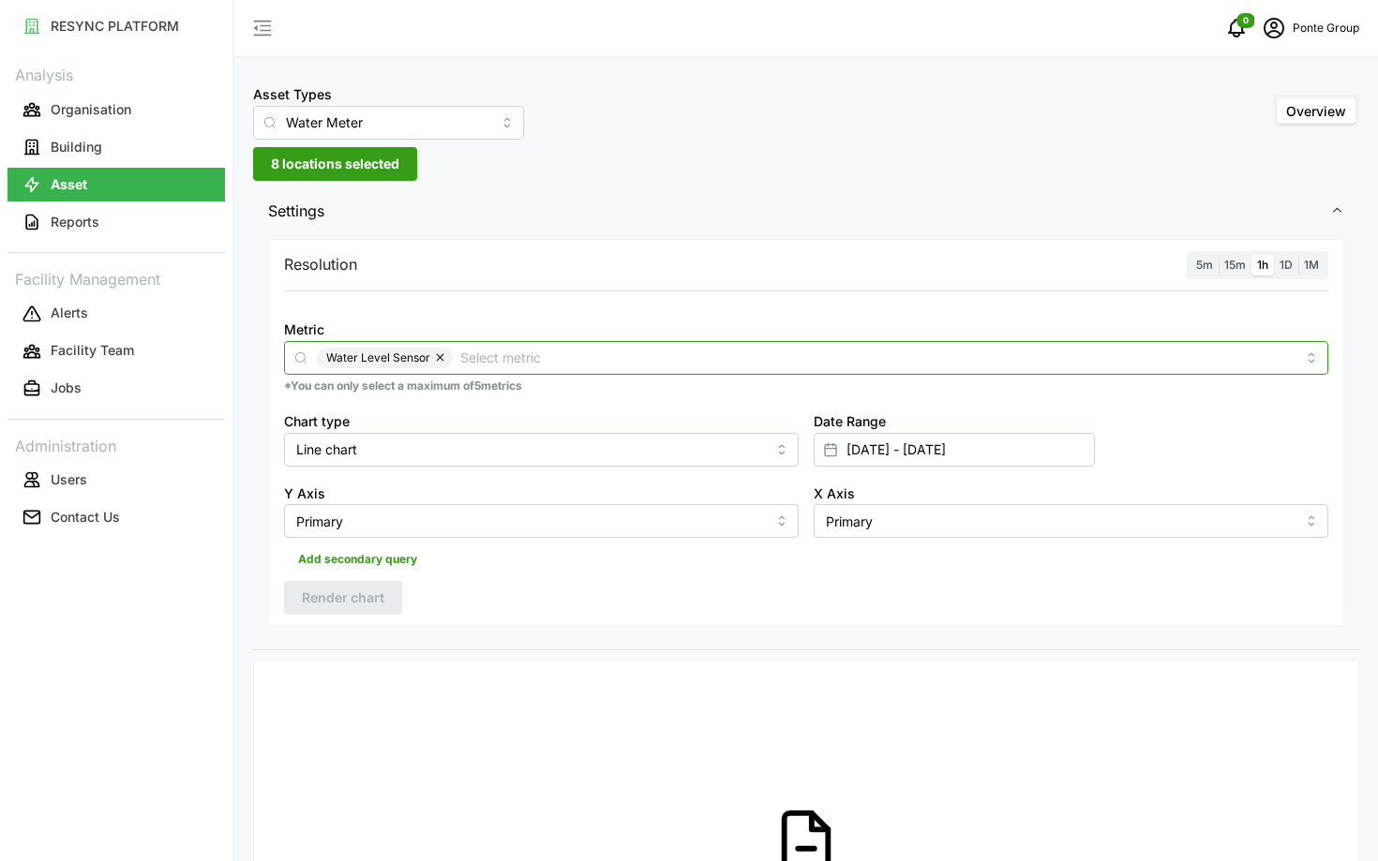
click at [511, 373] on div "Water Level Sensor" at bounding box center [806, 358] width 1044 height 34
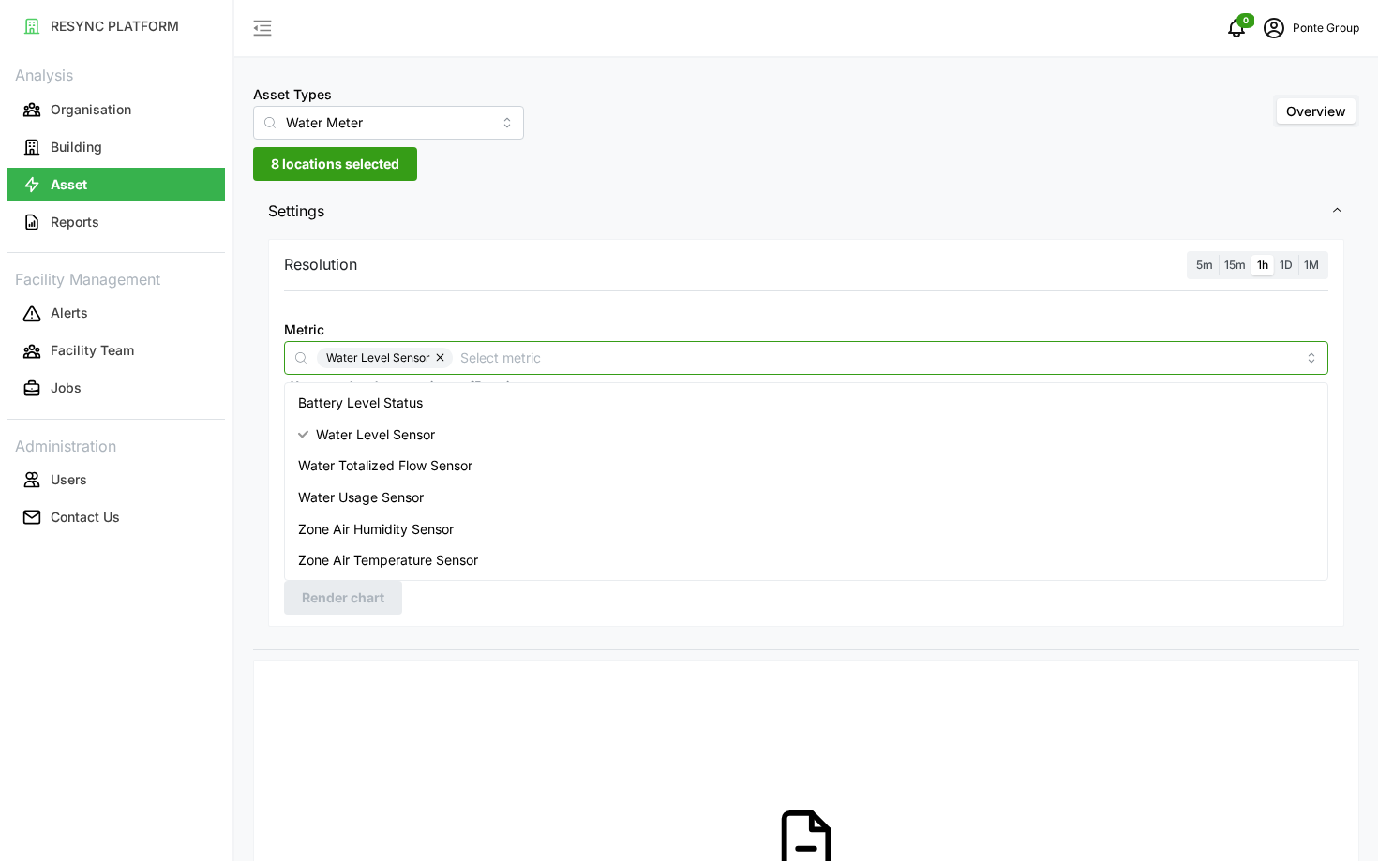
click at [707, 484] on div "Water Usage Sensor" at bounding box center [806, 498] width 1035 height 32
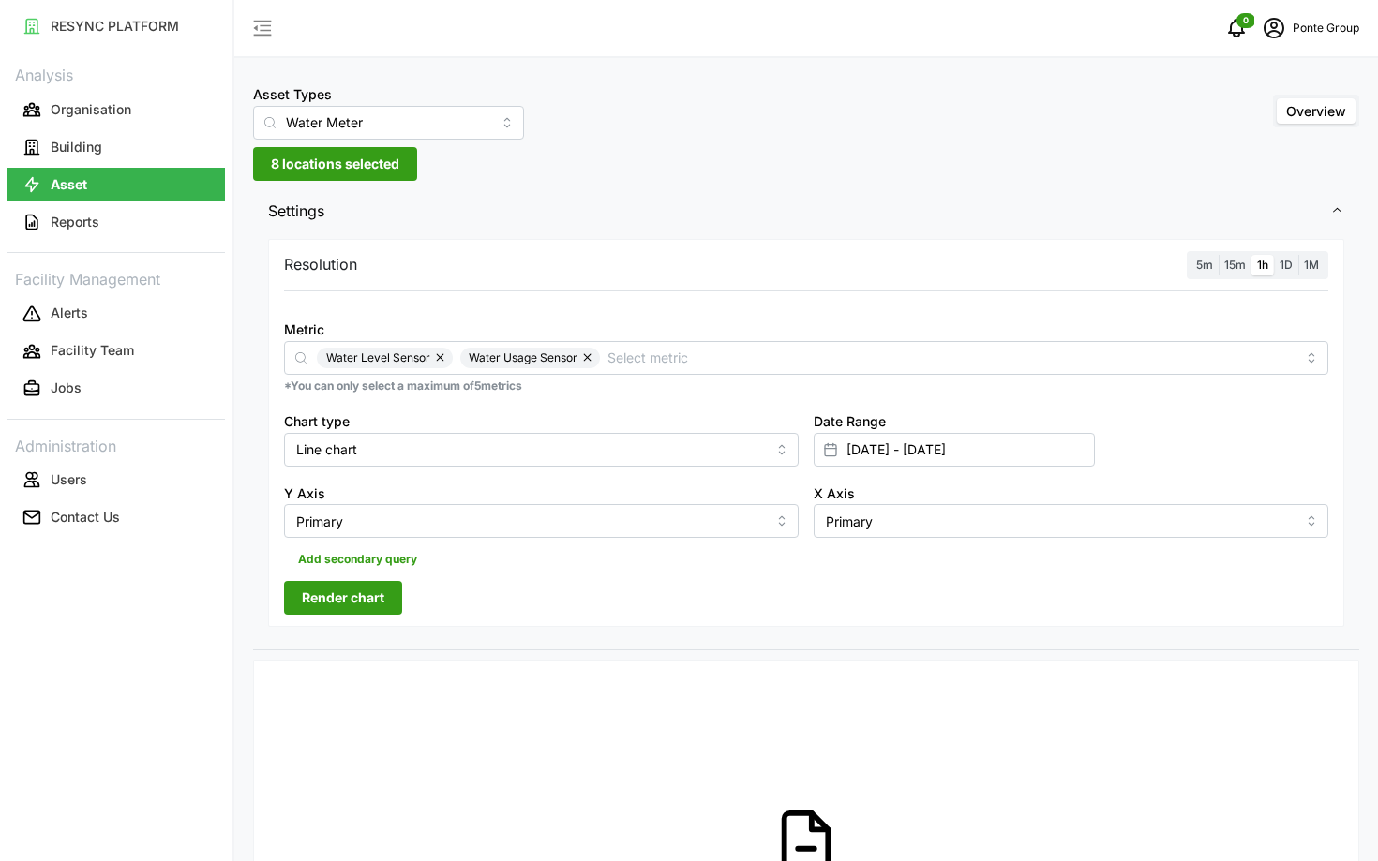
click at [1021, 325] on div "Metric Water Level Sensor Water Usage Sensor" at bounding box center [806, 346] width 1044 height 57
click at [1036, 462] on input "[DATE] - [DATE]" at bounding box center [954, 450] width 281 height 34
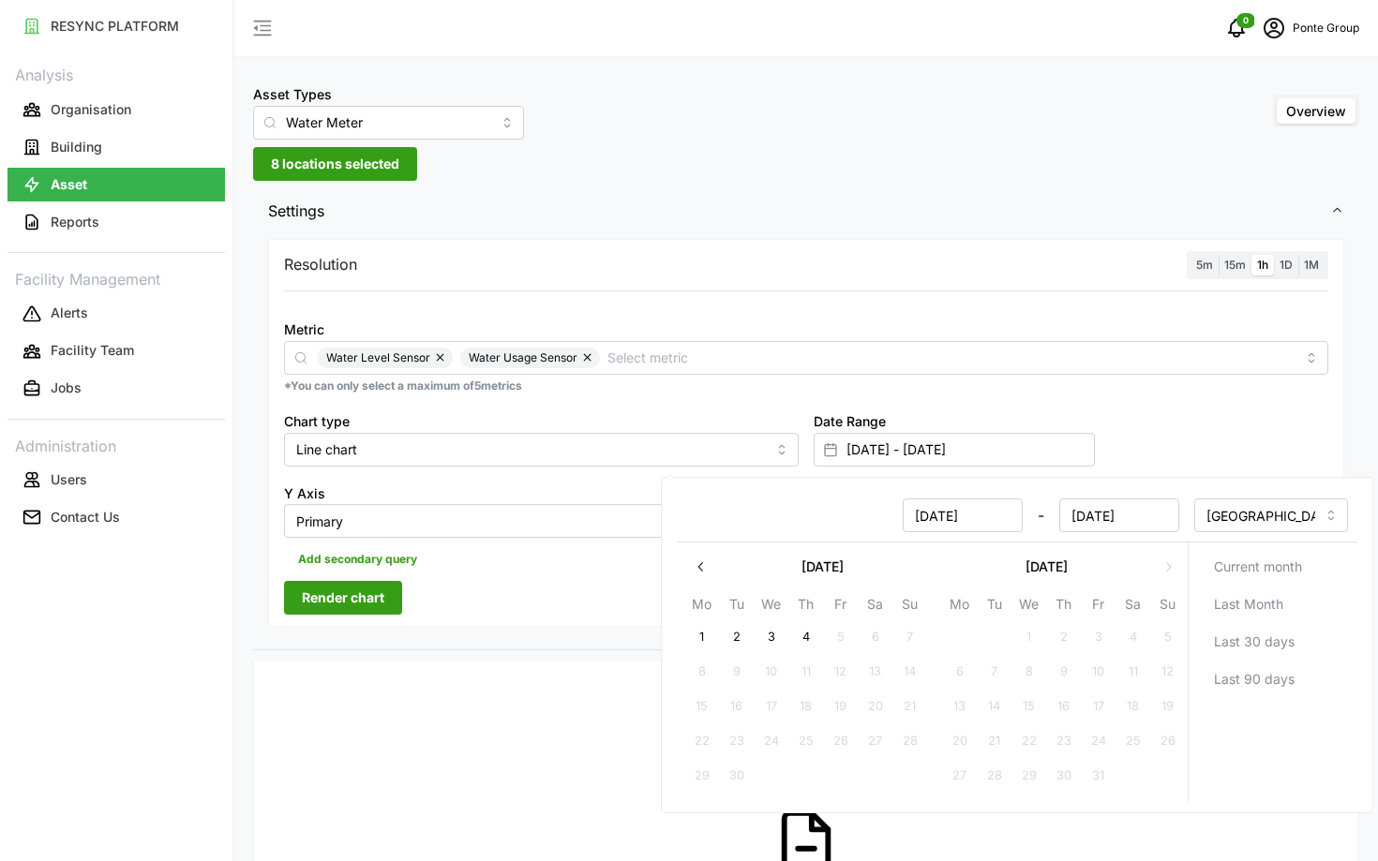
click at [700, 569] on icon "button" at bounding box center [701, 567] width 15 height 15
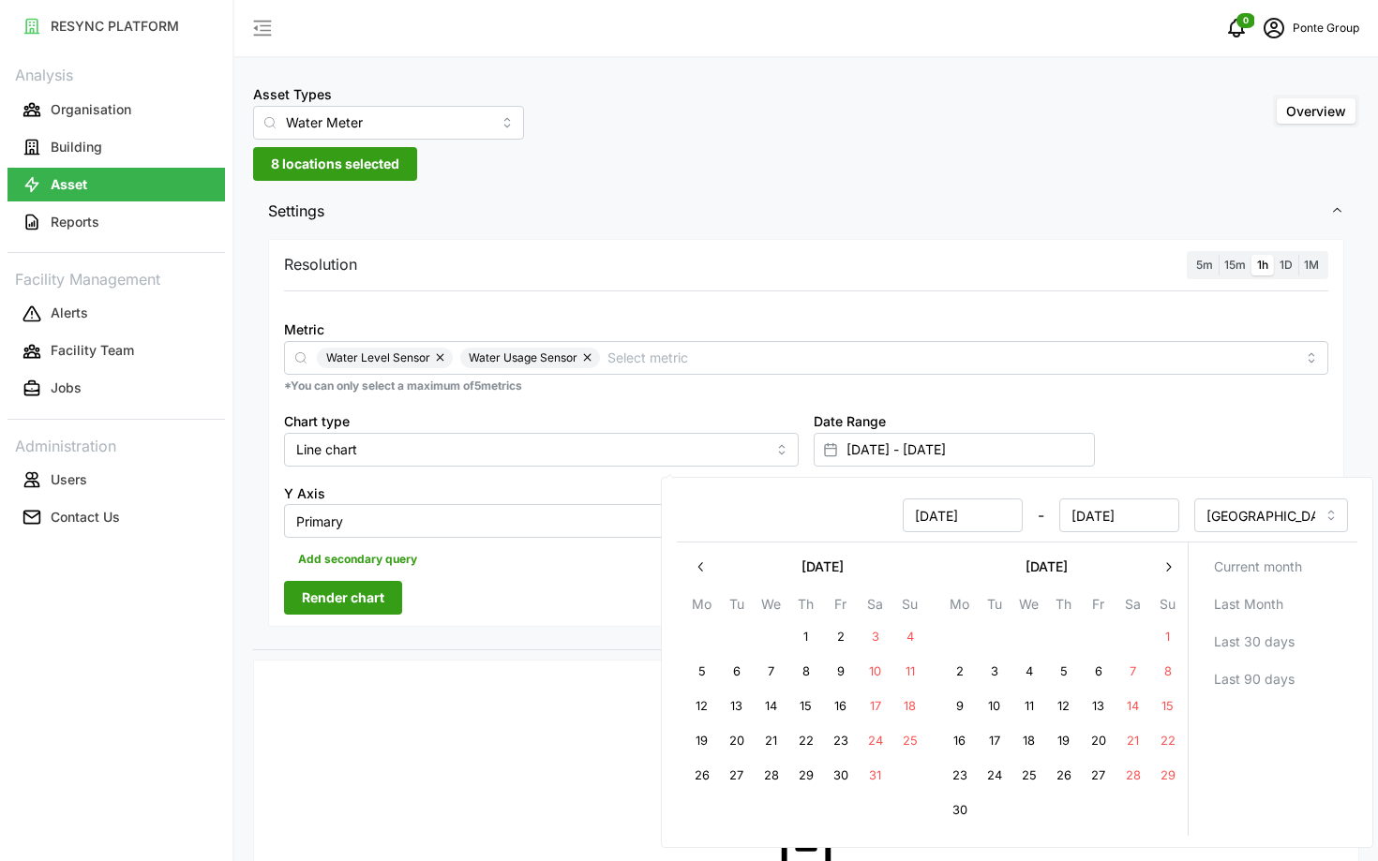
click at [700, 569] on icon "button" at bounding box center [701, 567] width 15 height 15
click at [843, 627] on button "1" at bounding box center [841, 638] width 34 height 34
type input "[DATE] - [DATE]"
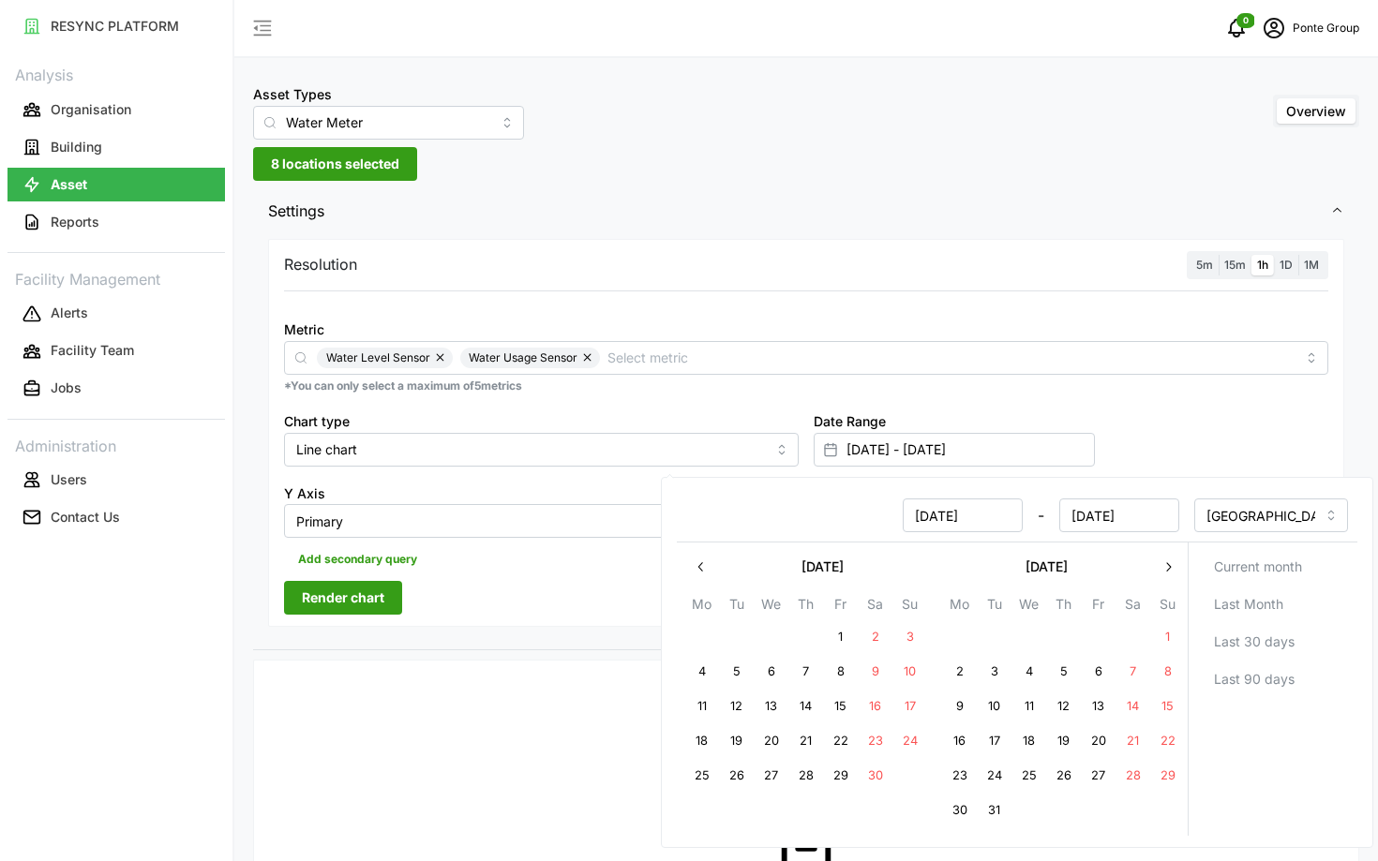
type input "[DATE]"
click at [800, 673] on button "7" at bounding box center [806, 672] width 34 height 34
type input "[DATE] - [DATE]"
type input "[DATE]"
click at [416, 594] on div "Resolution 5m 15m 1h 1D 1M Metric Water Level Sensor Water Usage Sensor *You ca…" at bounding box center [806, 433] width 1076 height 389
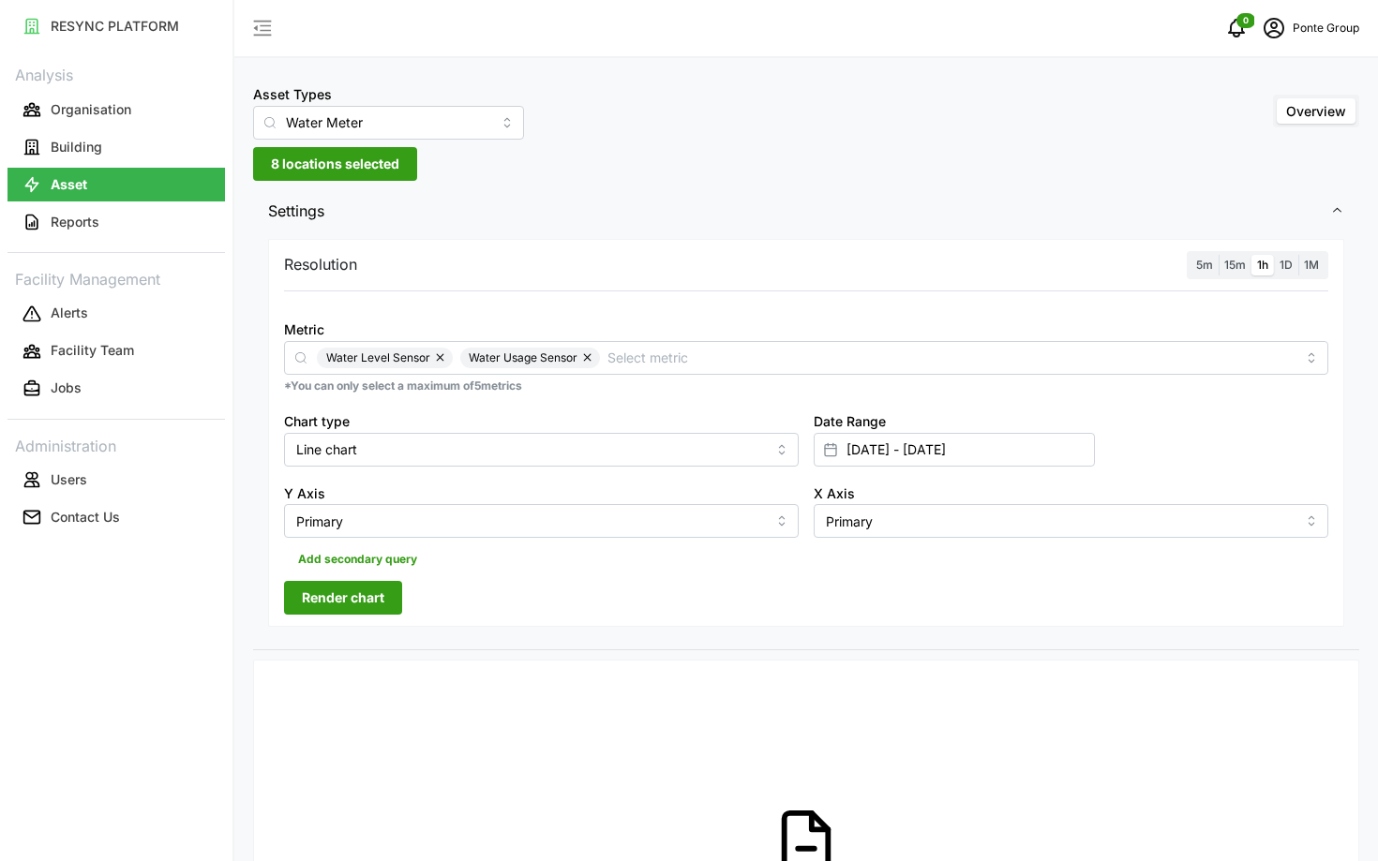
click at [342, 580] on div "Resolution 5m 15m 1h 1D 1M Metric Water Level Sensor Water Usage Sensor *You ca…" at bounding box center [806, 433] width 1076 height 389
click at [348, 610] on span "Render chart" at bounding box center [343, 598] width 82 height 32
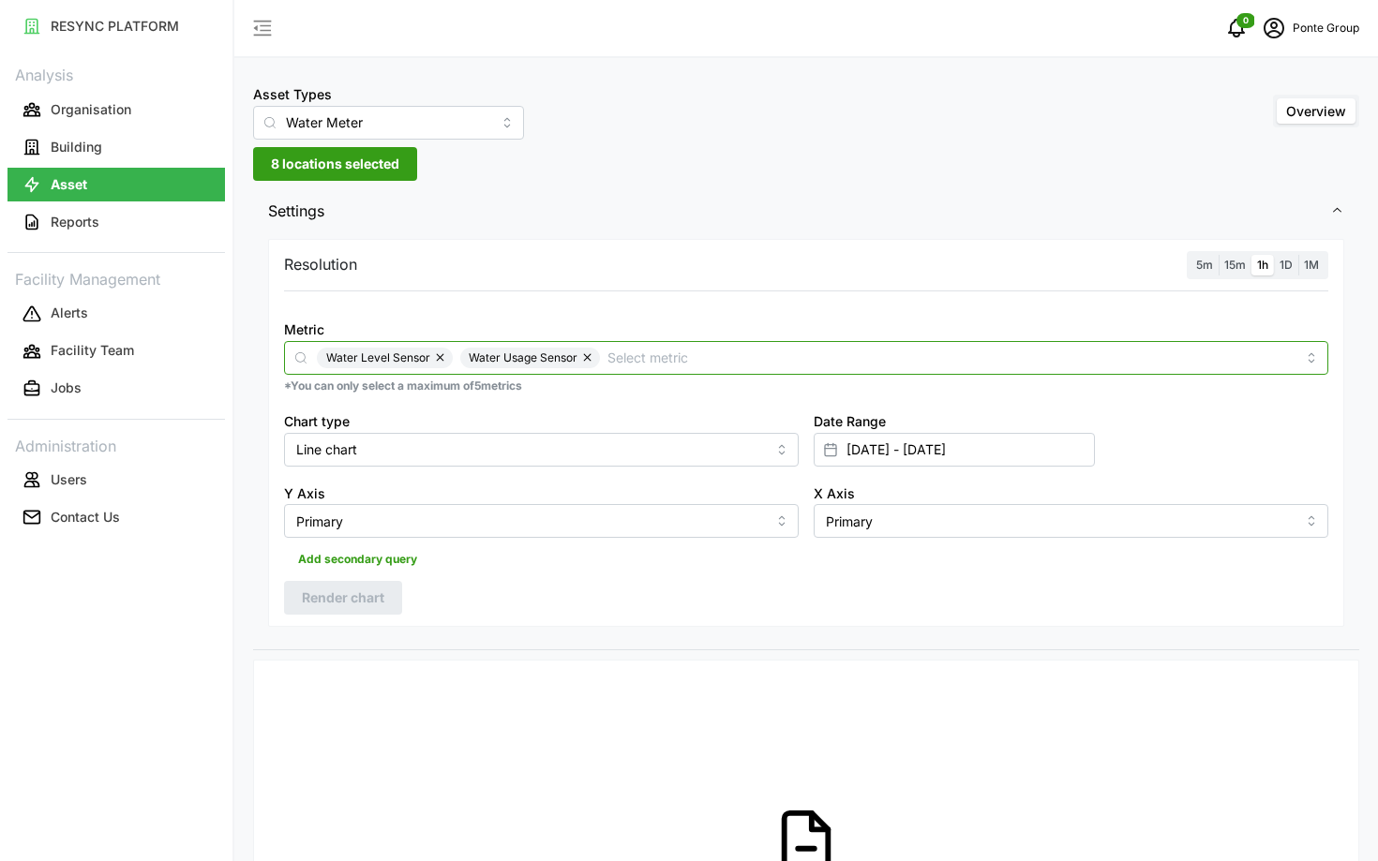
click at [644, 357] on input "Metric" at bounding box center [951, 357] width 688 height 21
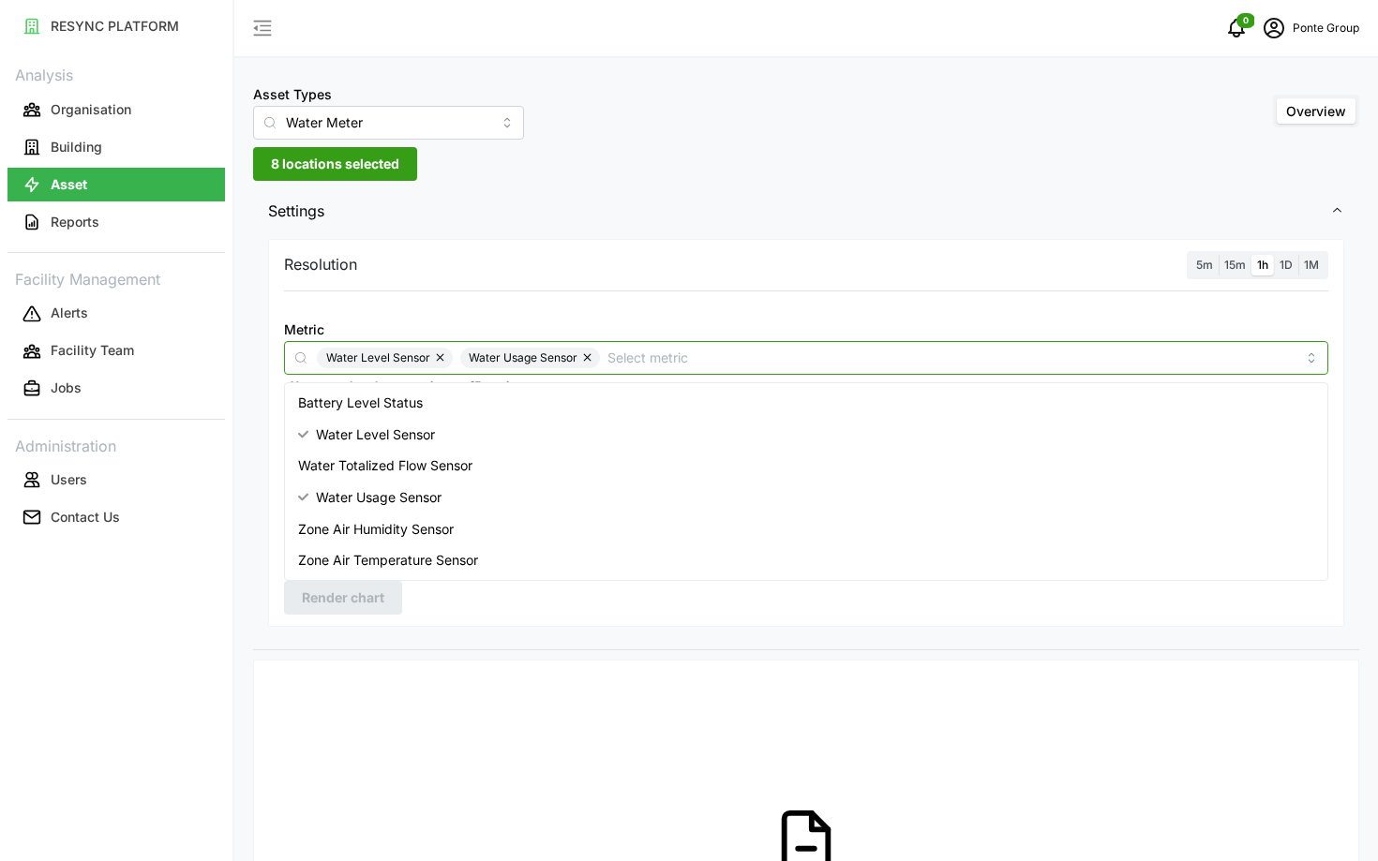
click at [399, 408] on span "Battery Level Status" at bounding box center [360, 403] width 125 height 21
click at [442, 358] on button "button" at bounding box center [441, 358] width 22 height 21
click at [442, 358] on button "button" at bounding box center [446, 358] width 22 height 21
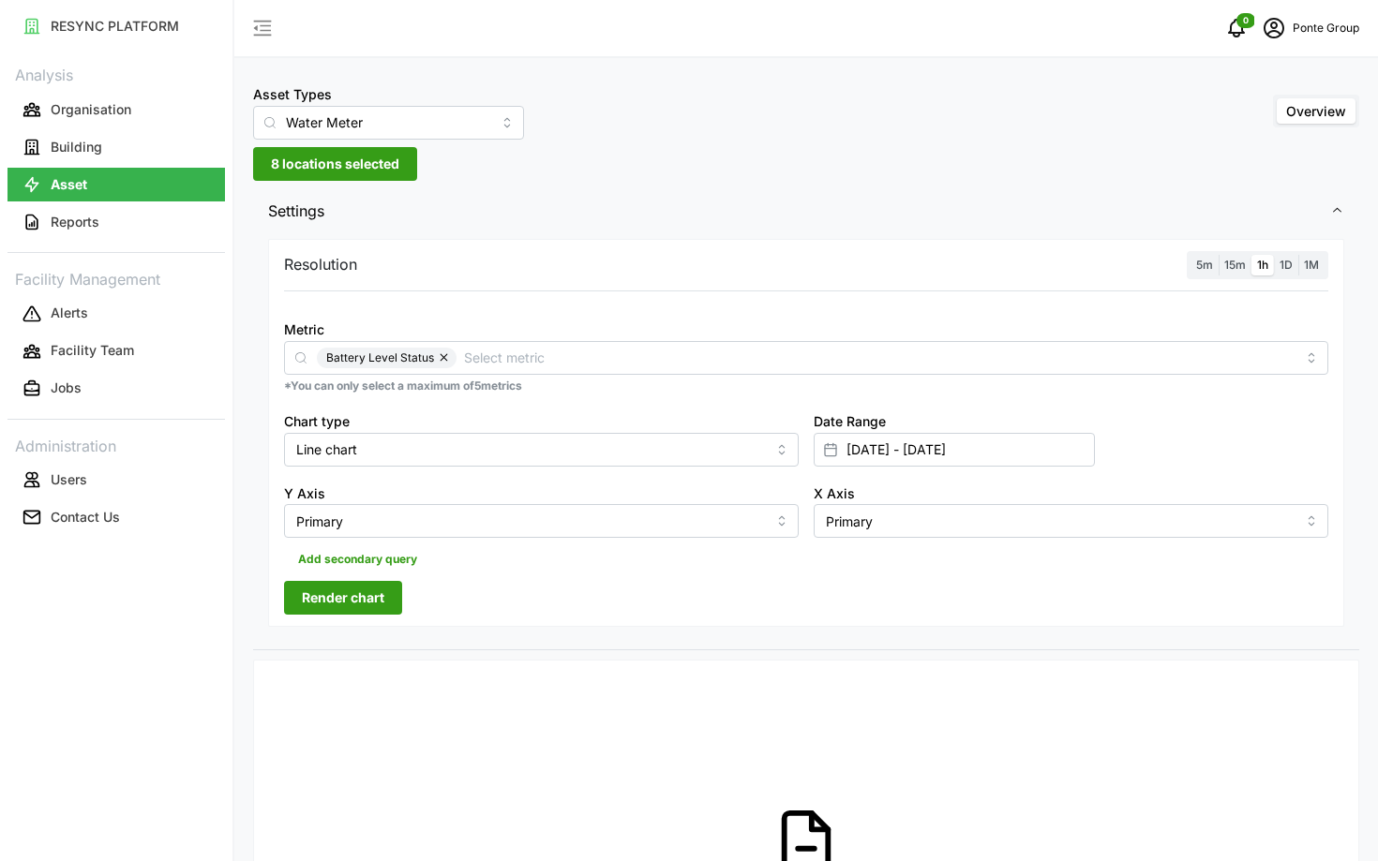
click at [334, 594] on span "Render chart" at bounding box center [343, 598] width 82 height 32
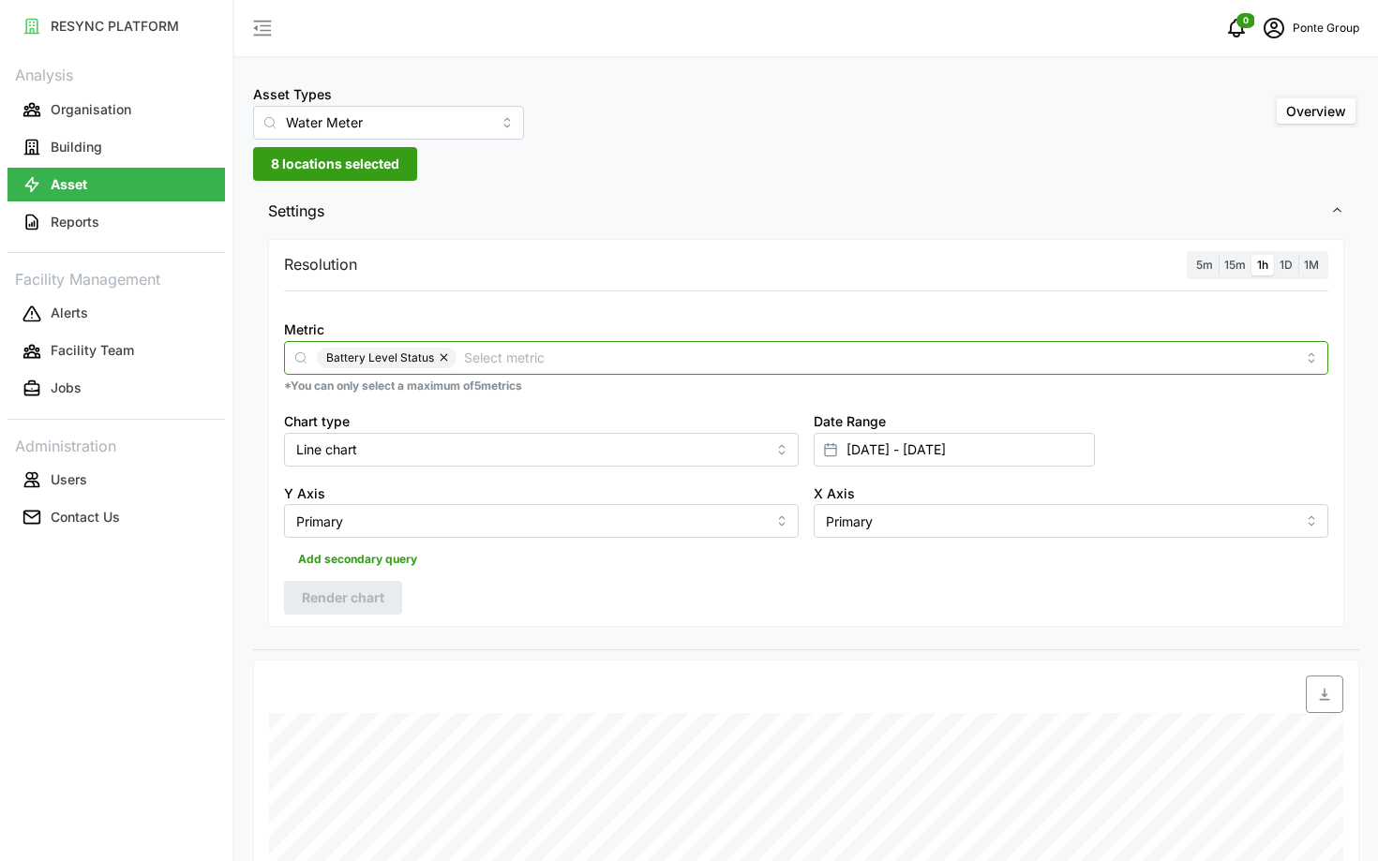
click at [529, 355] on input "Metric" at bounding box center [880, 357] width 832 height 21
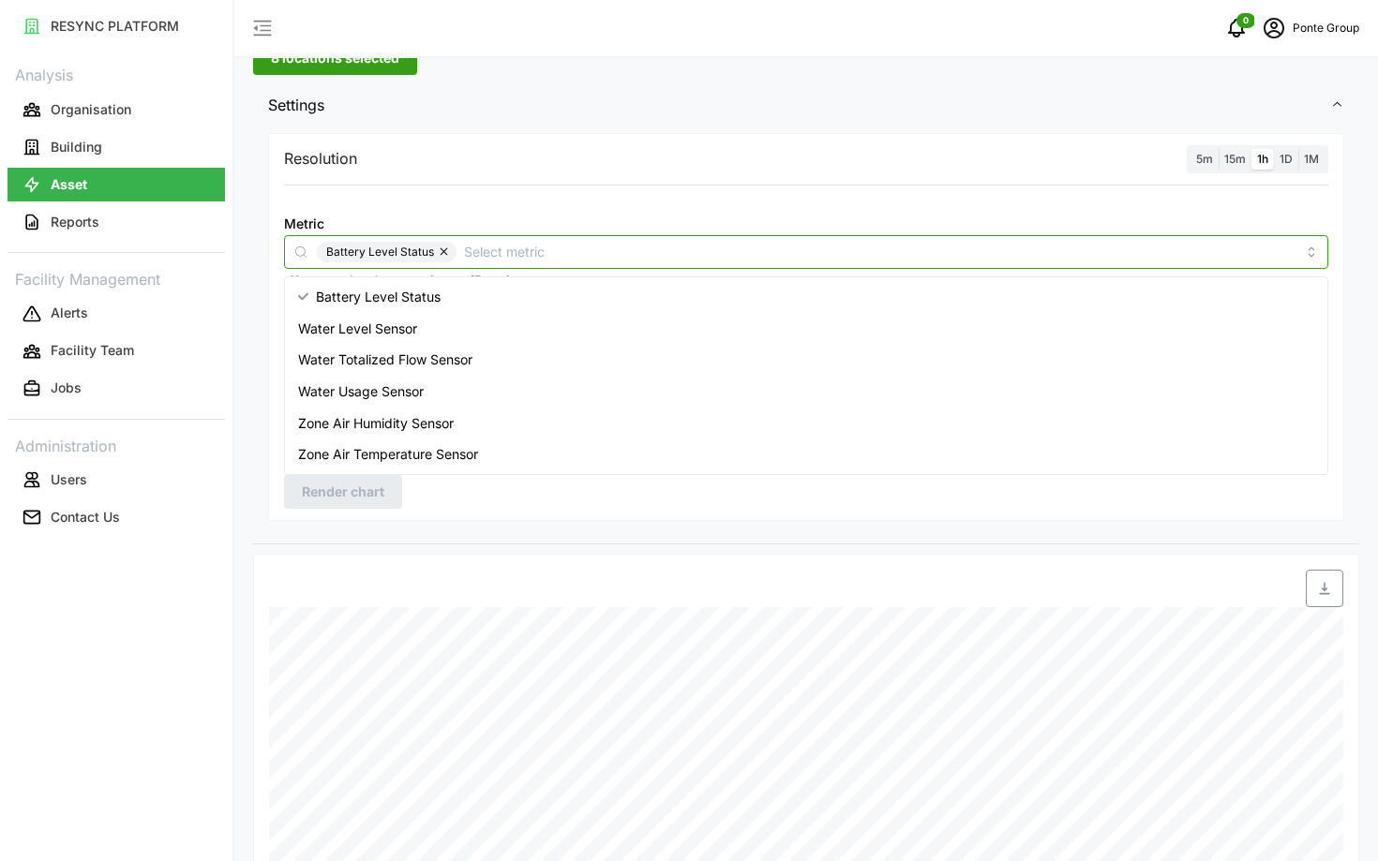
scroll to position [76, 0]
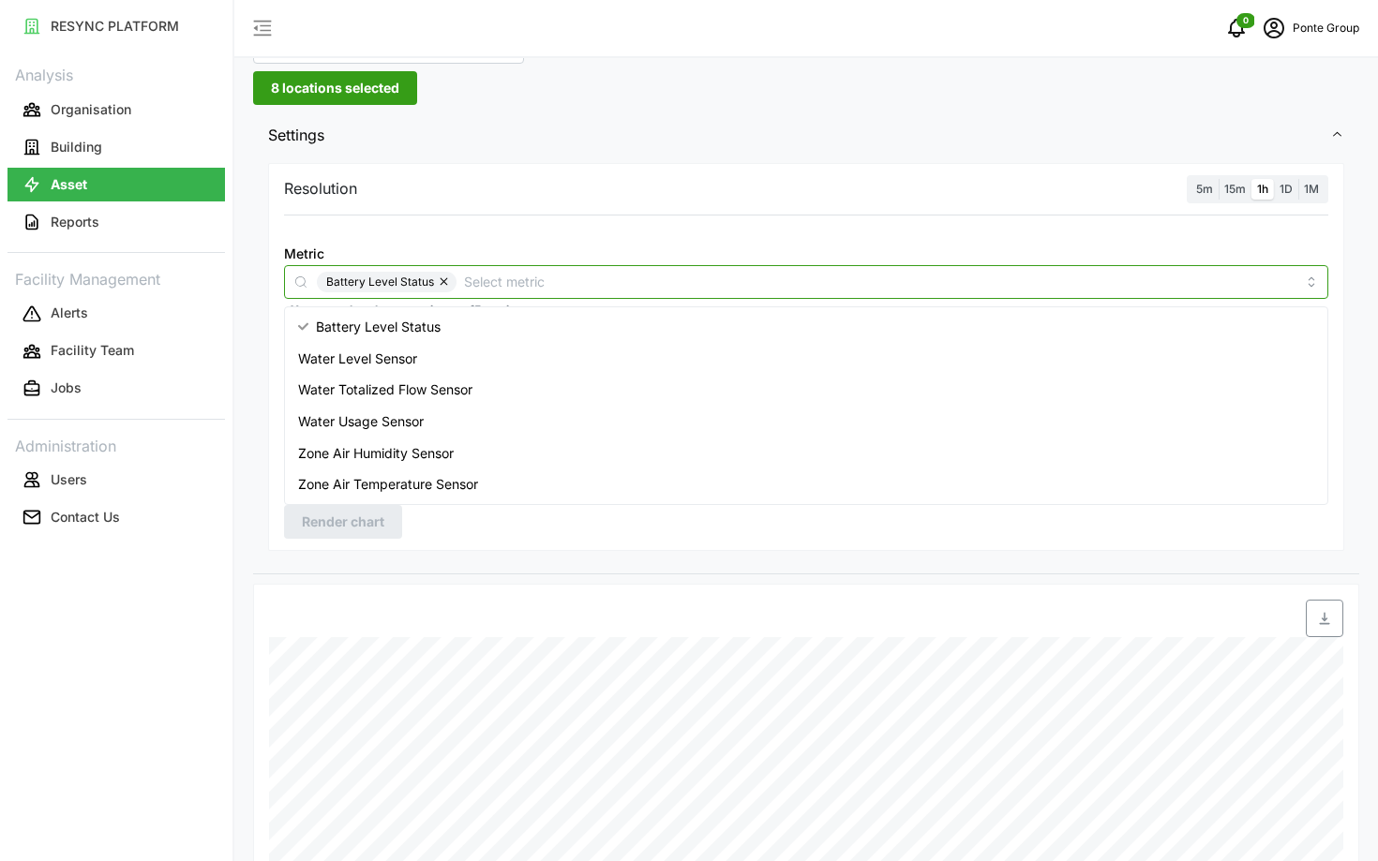
click at [447, 397] on span "Water Totalized Flow Sensor" at bounding box center [385, 390] width 174 height 21
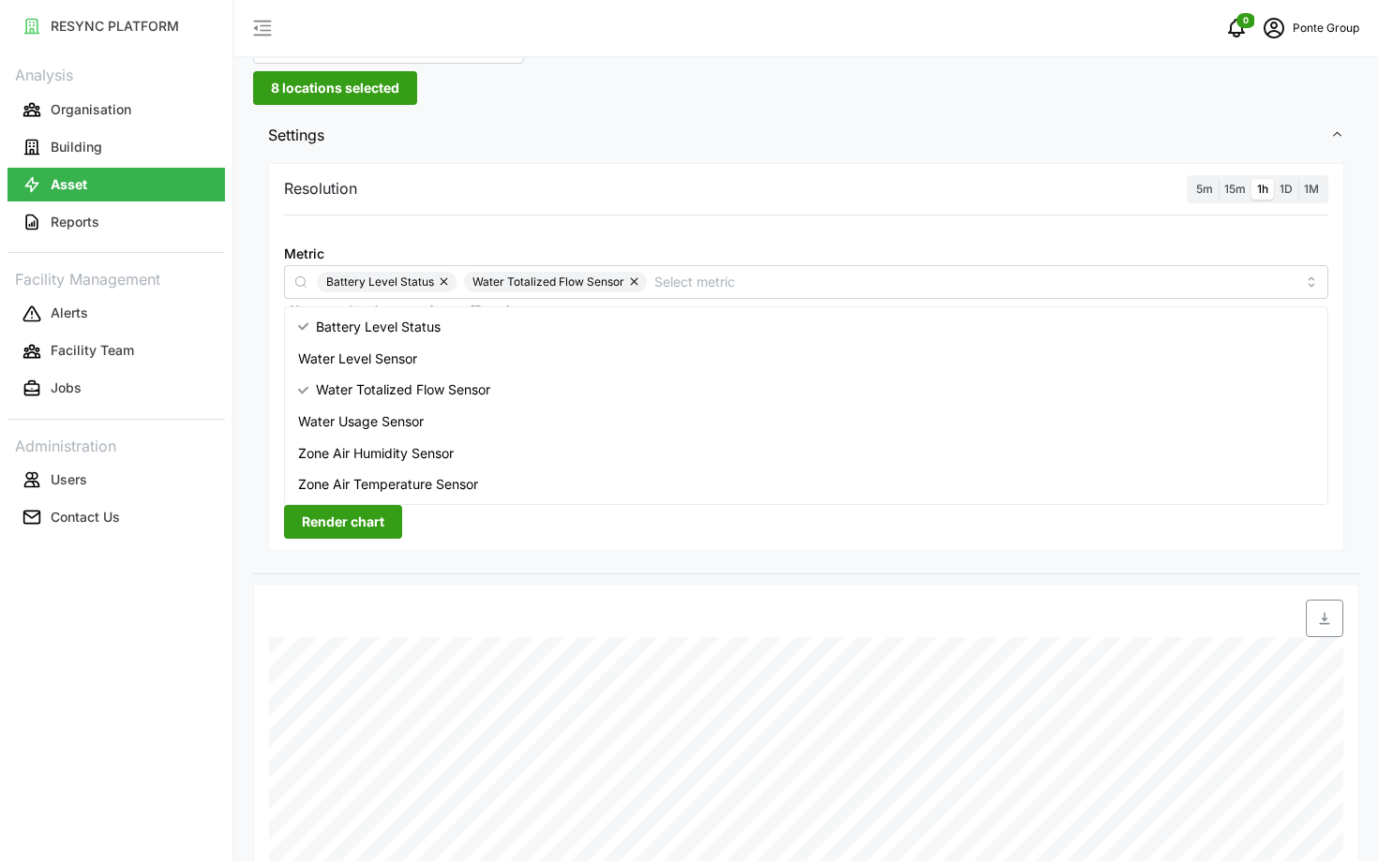
click at [382, 515] on span "Render chart" at bounding box center [343, 522] width 82 height 32
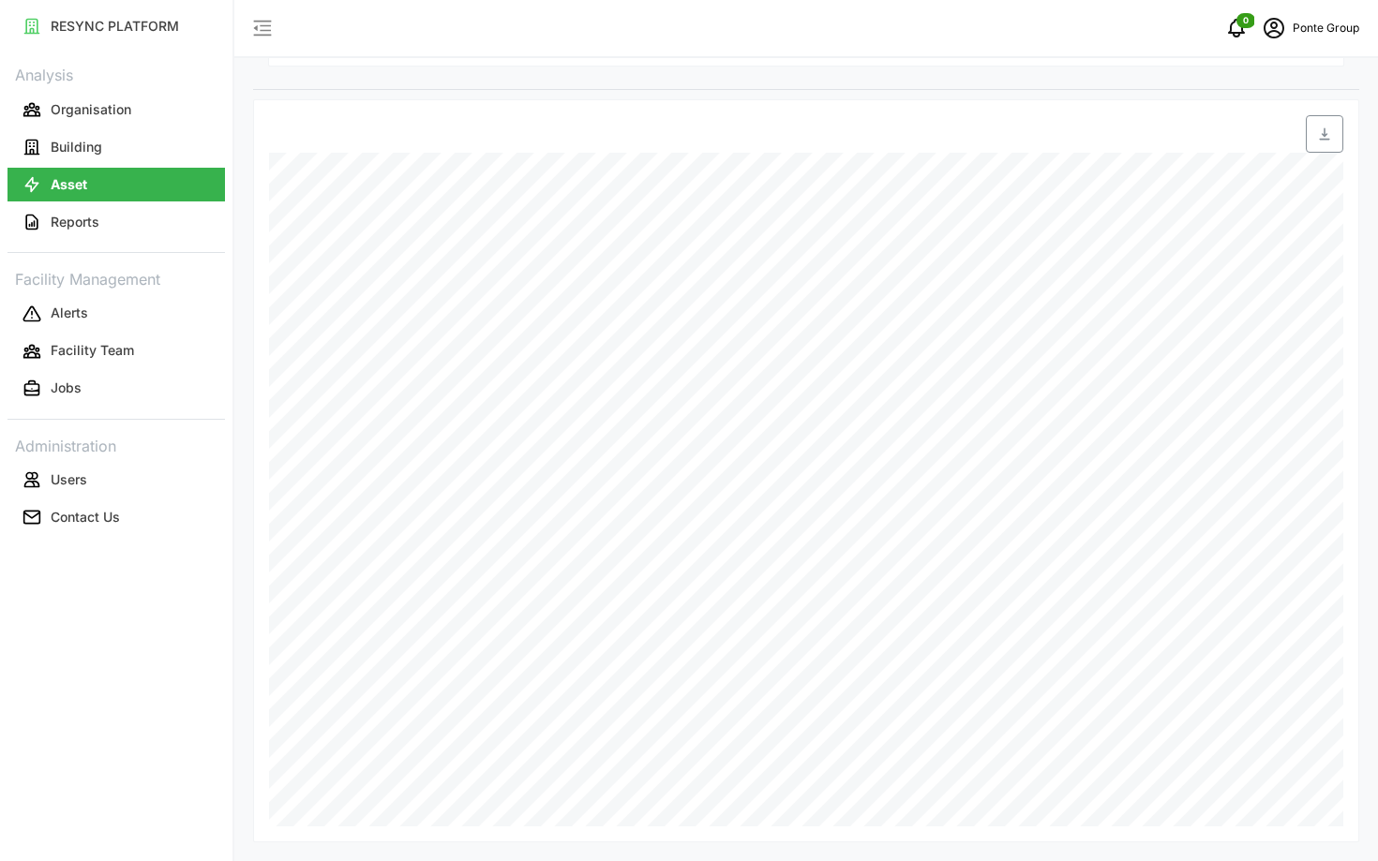
scroll to position [0, 0]
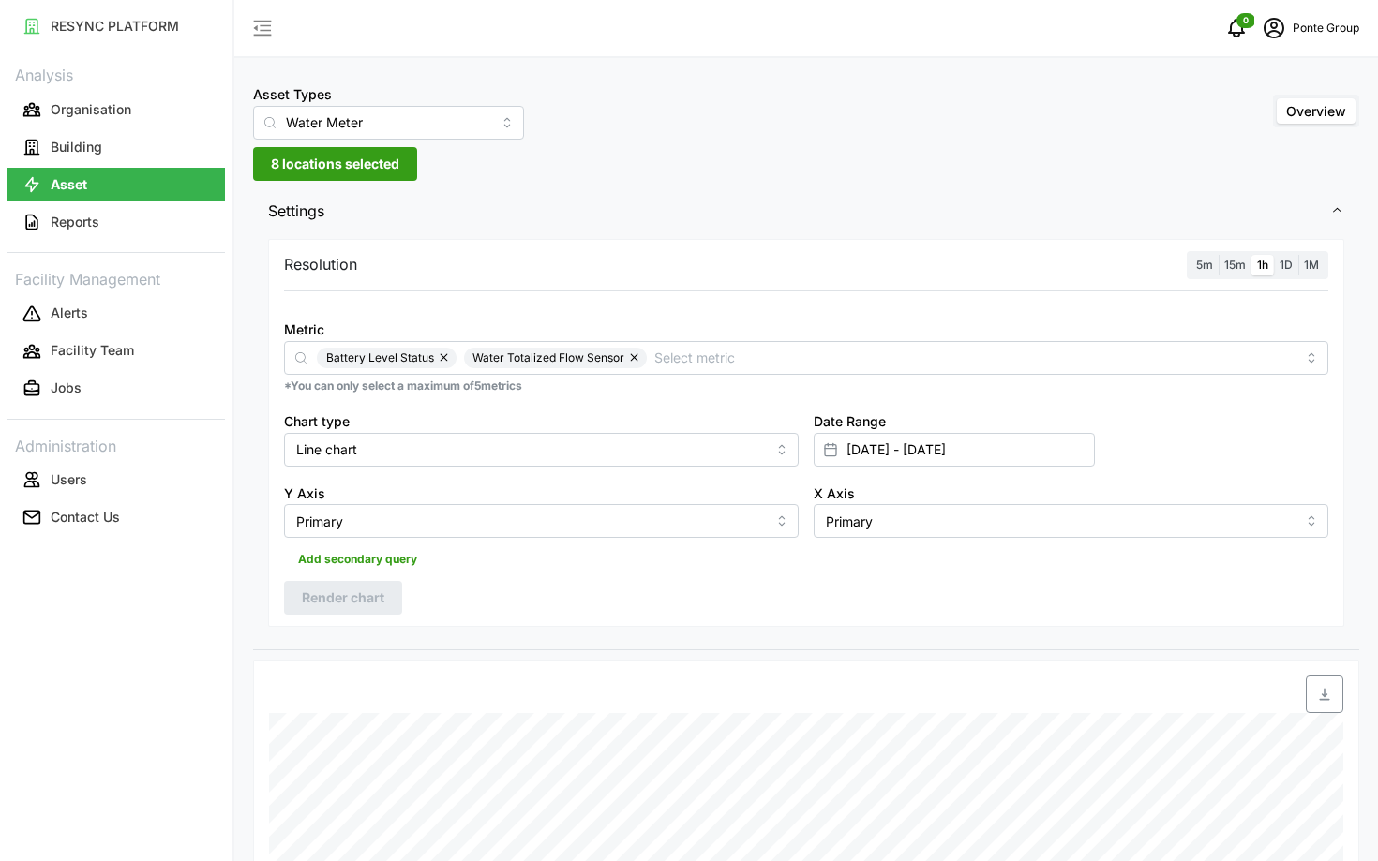
click at [452, 361] on button "button" at bounding box center [445, 358] width 22 height 21
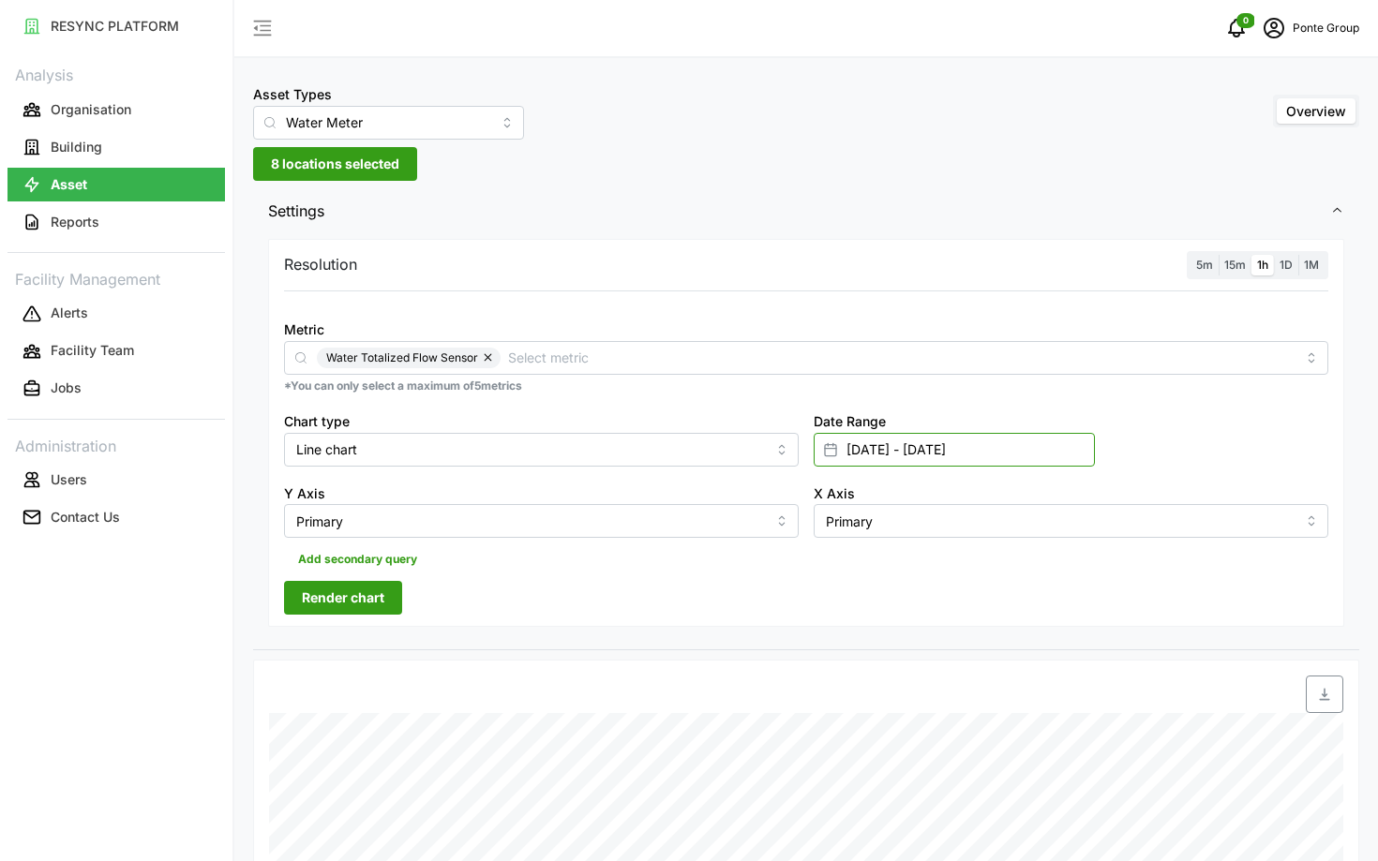
click at [1027, 443] on input "[DATE] - [DATE]" at bounding box center [954, 450] width 281 height 34
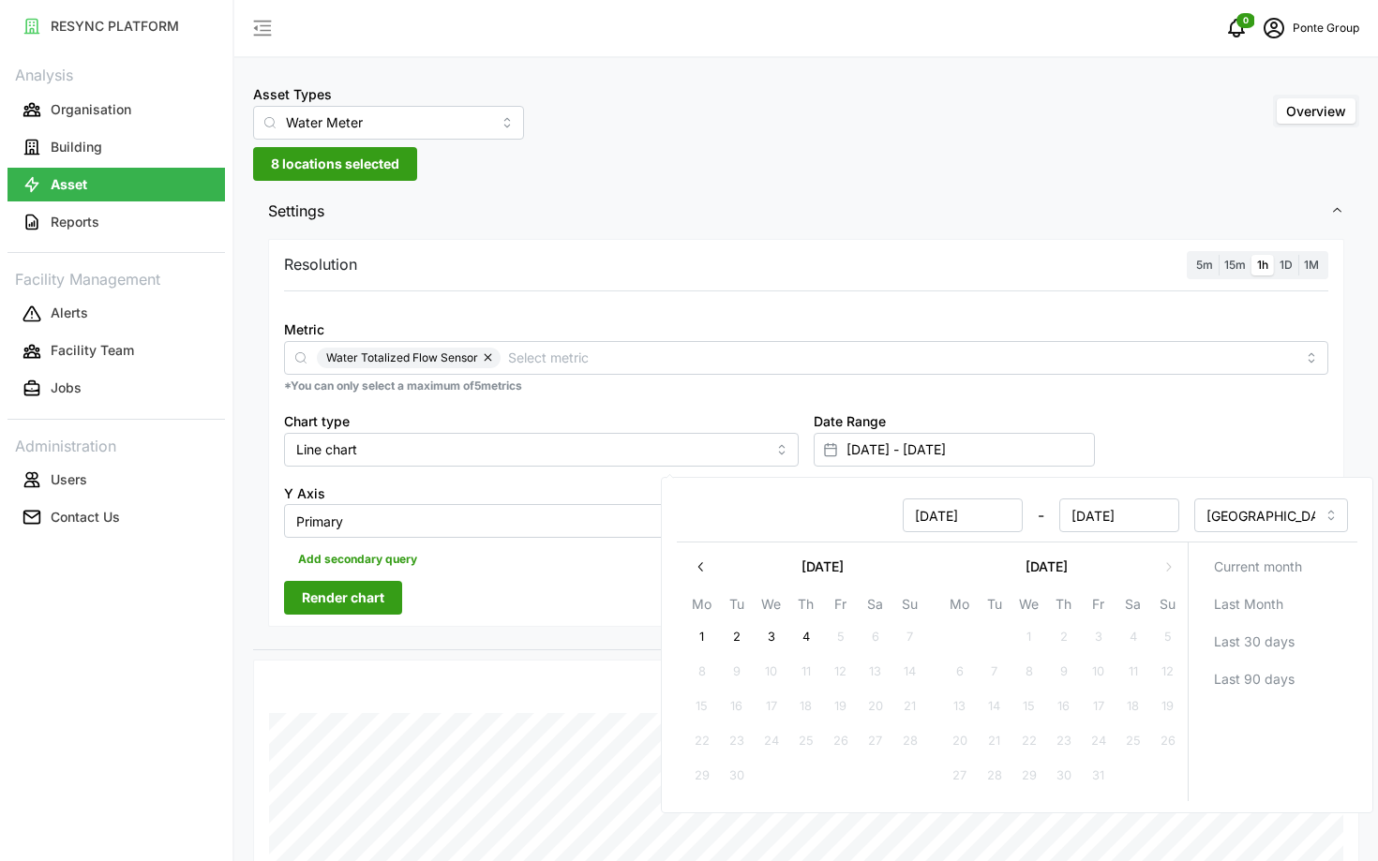
click at [690, 562] on button "button" at bounding box center [701, 567] width 34 height 34
click at [998, 633] on button "1" at bounding box center [995, 638] width 34 height 34
type input "[DATE] - [DATE]"
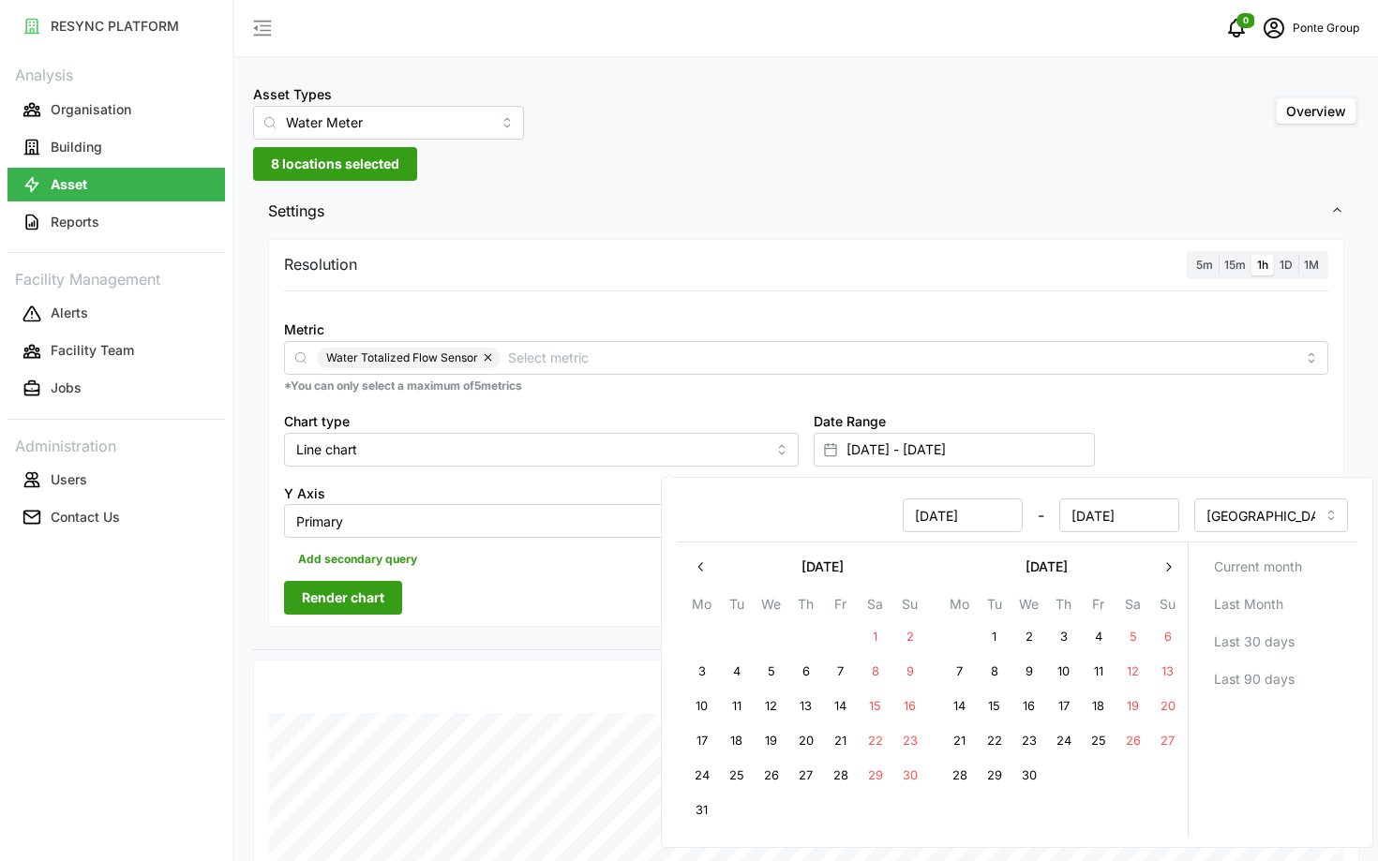
type input "[DATE]"
click at [965, 667] on button "7" at bounding box center [960, 672] width 34 height 34
type input "[DATE] - [DATE]"
type input "[DATE]"
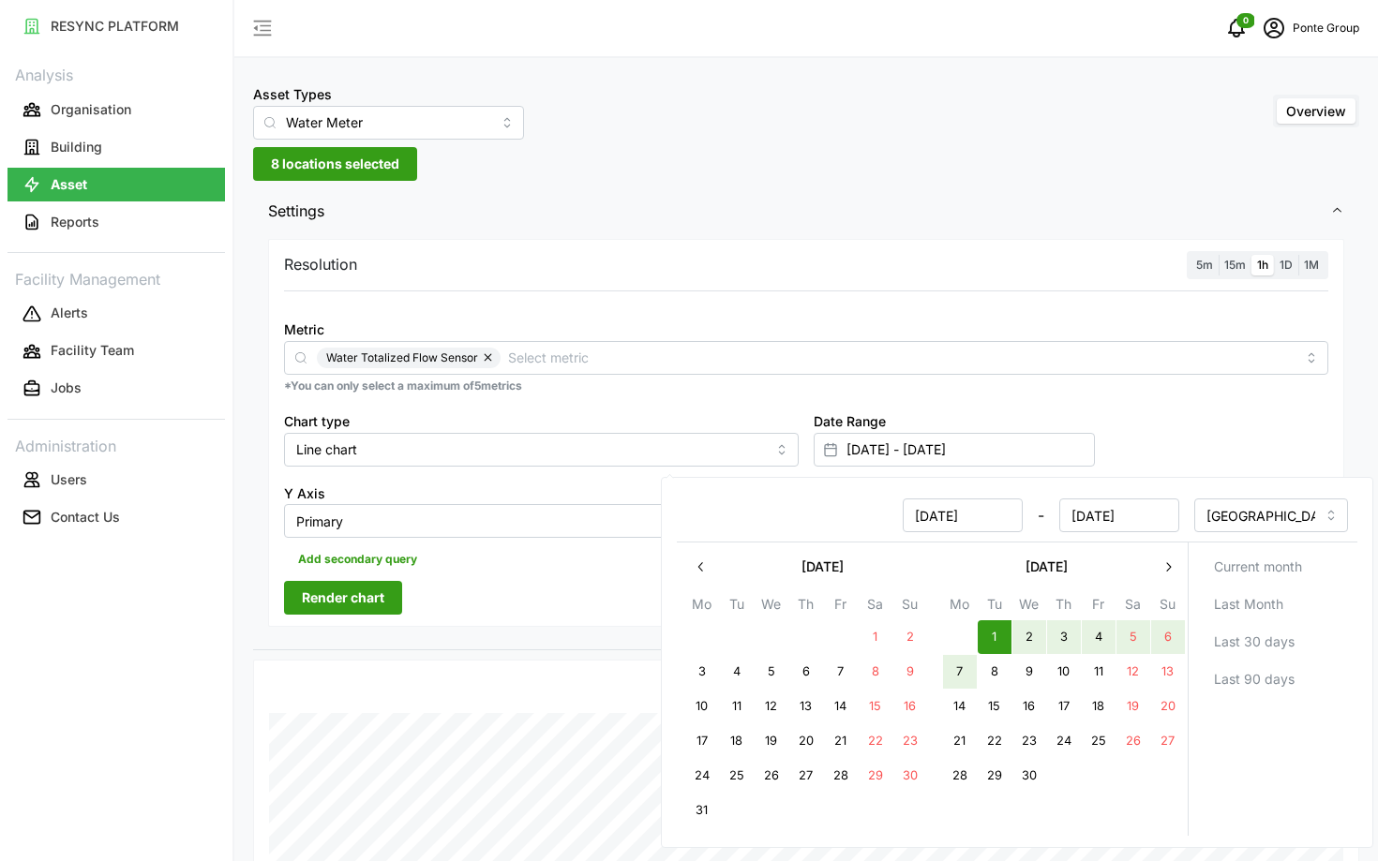
type input "[DATE]"
click at [528, 562] on div "Add secondary query" at bounding box center [806, 556] width 1044 height 36
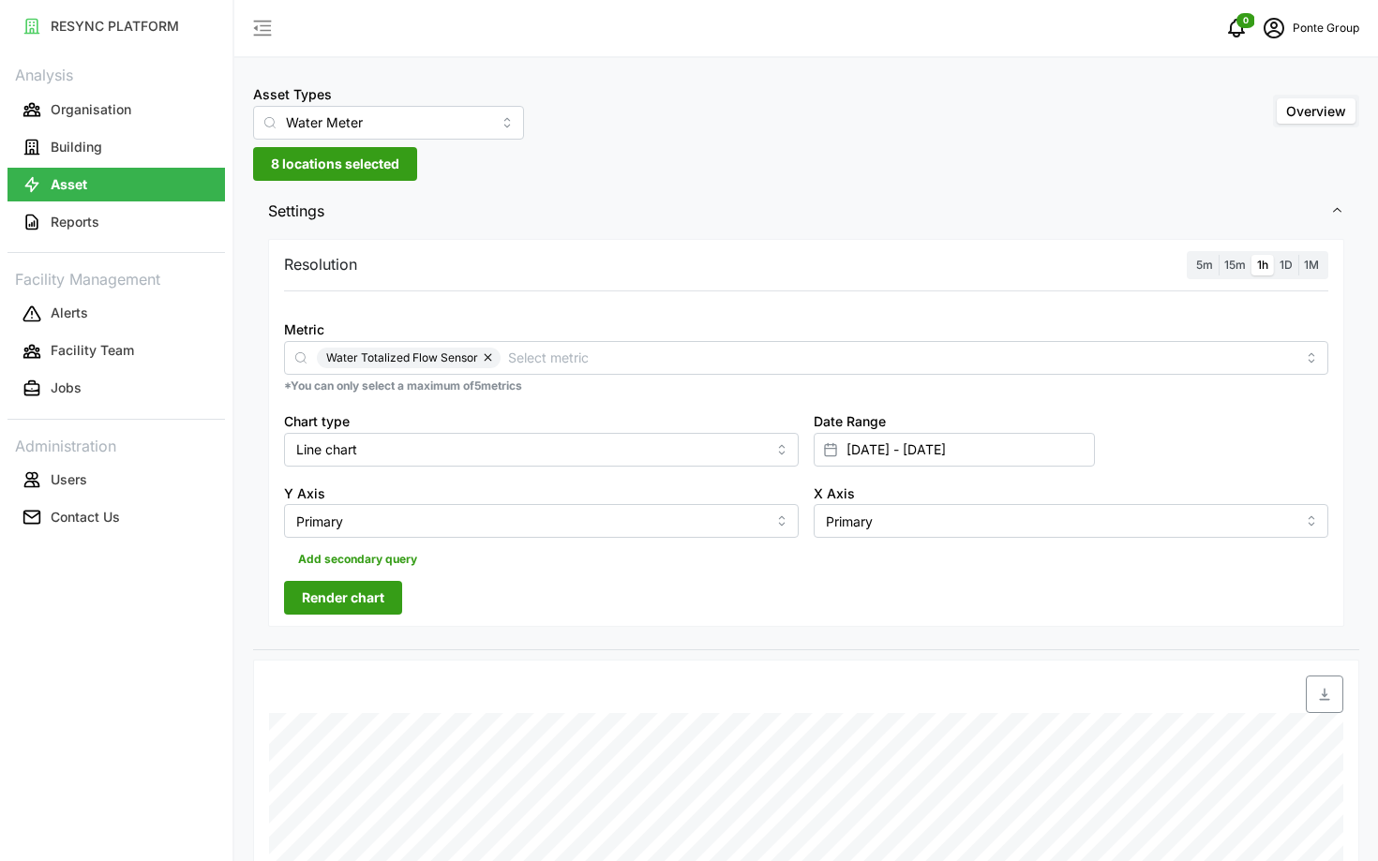
click at [338, 595] on span "Render chart" at bounding box center [343, 598] width 82 height 32
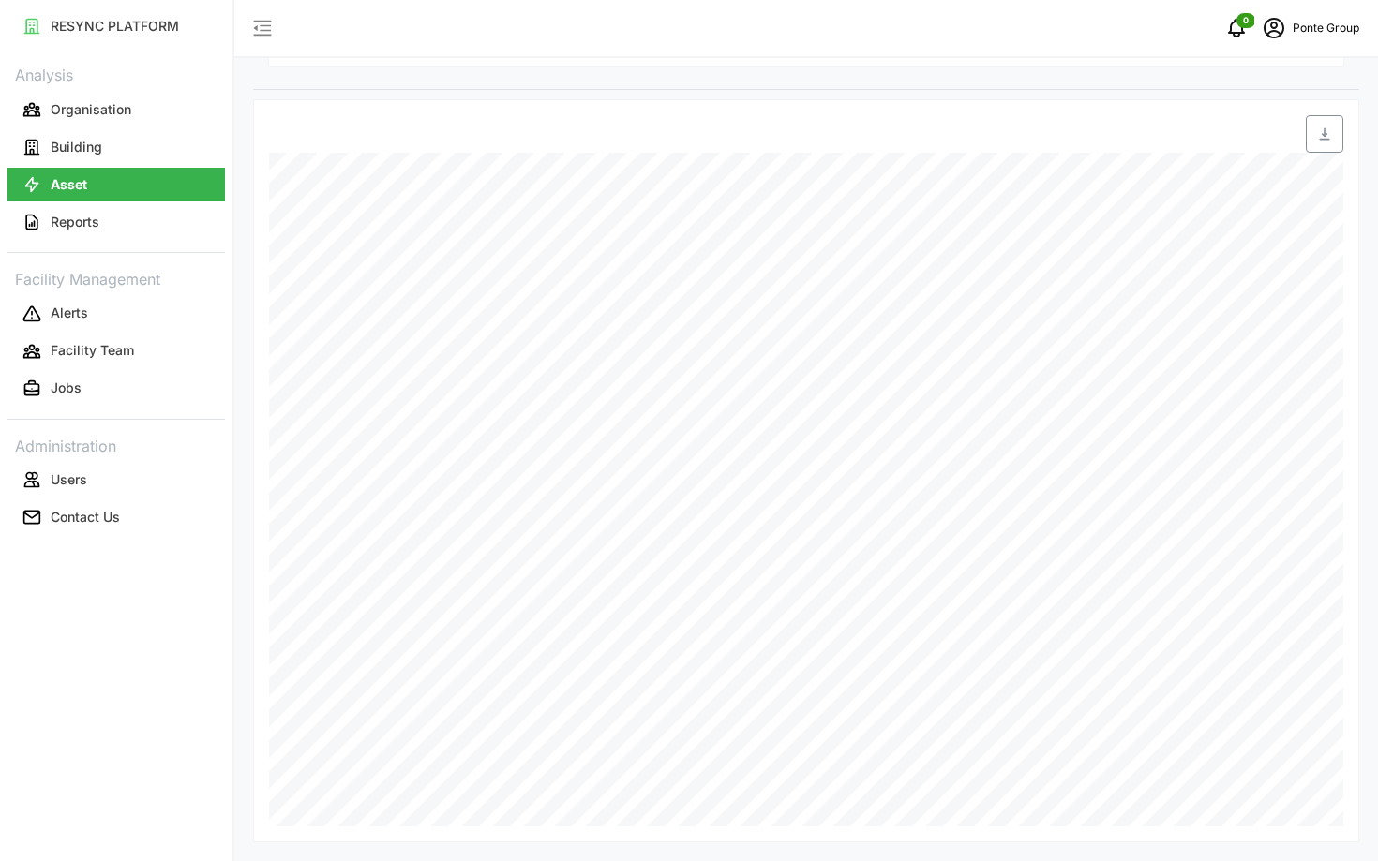
scroll to position [537, 0]
